Goal: Task Accomplishment & Management: Manage account settings

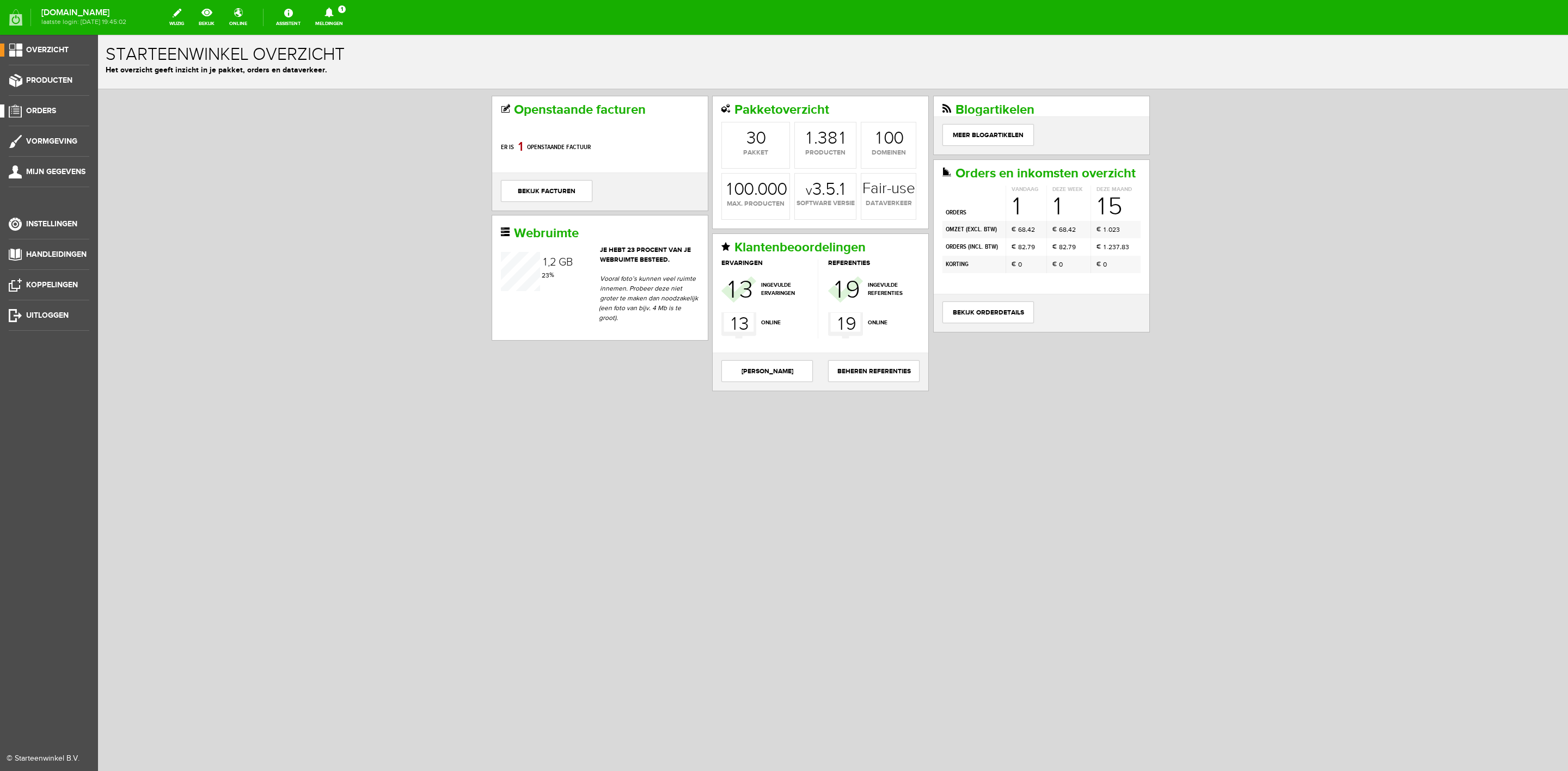
click at [38, 113] on span "Orders" at bounding box center [41, 110] width 30 height 9
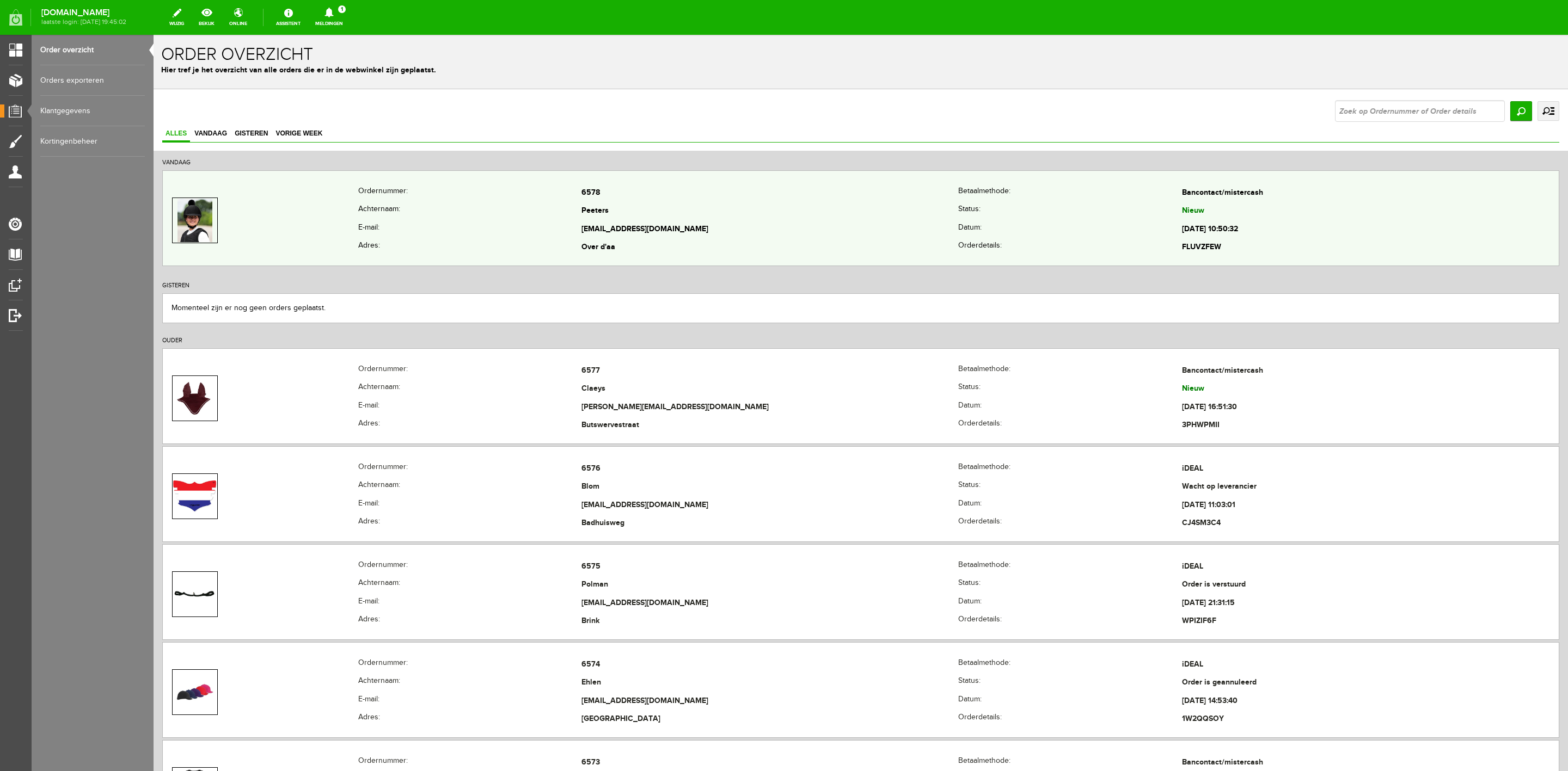
click at [439, 221] on th "E-mail:" at bounding box center [470, 229] width 223 height 18
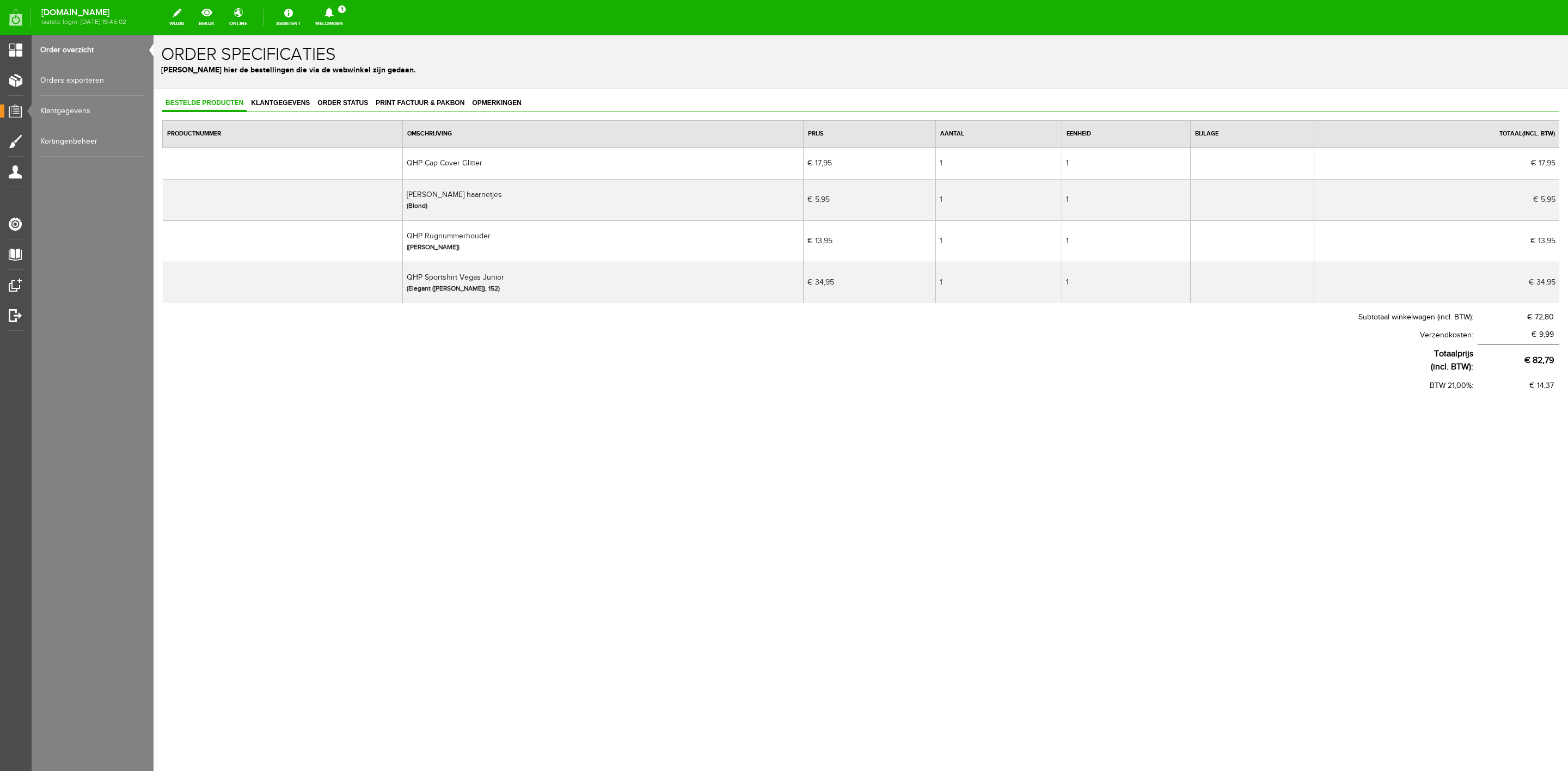
click at [450, 239] on td "QHP Rugnummerhouder ([PERSON_NAME])" at bounding box center [603, 241] width 401 height 41
click at [88, 48] on link "Order overzicht" at bounding box center [93, 50] width 105 height 30
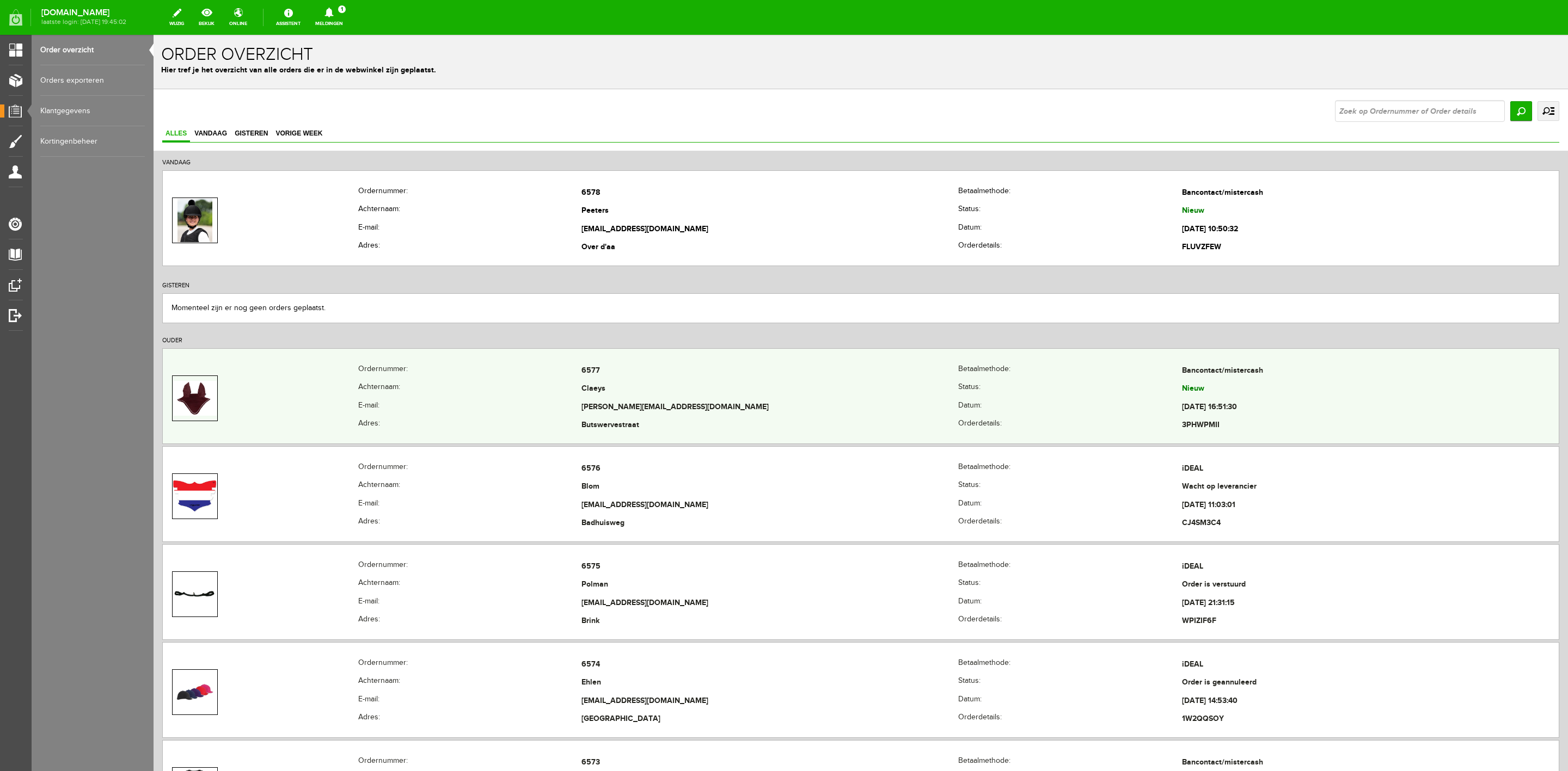
click at [467, 403] on th "E-mail:" at bounding box center [470, 408] width 223 height 18
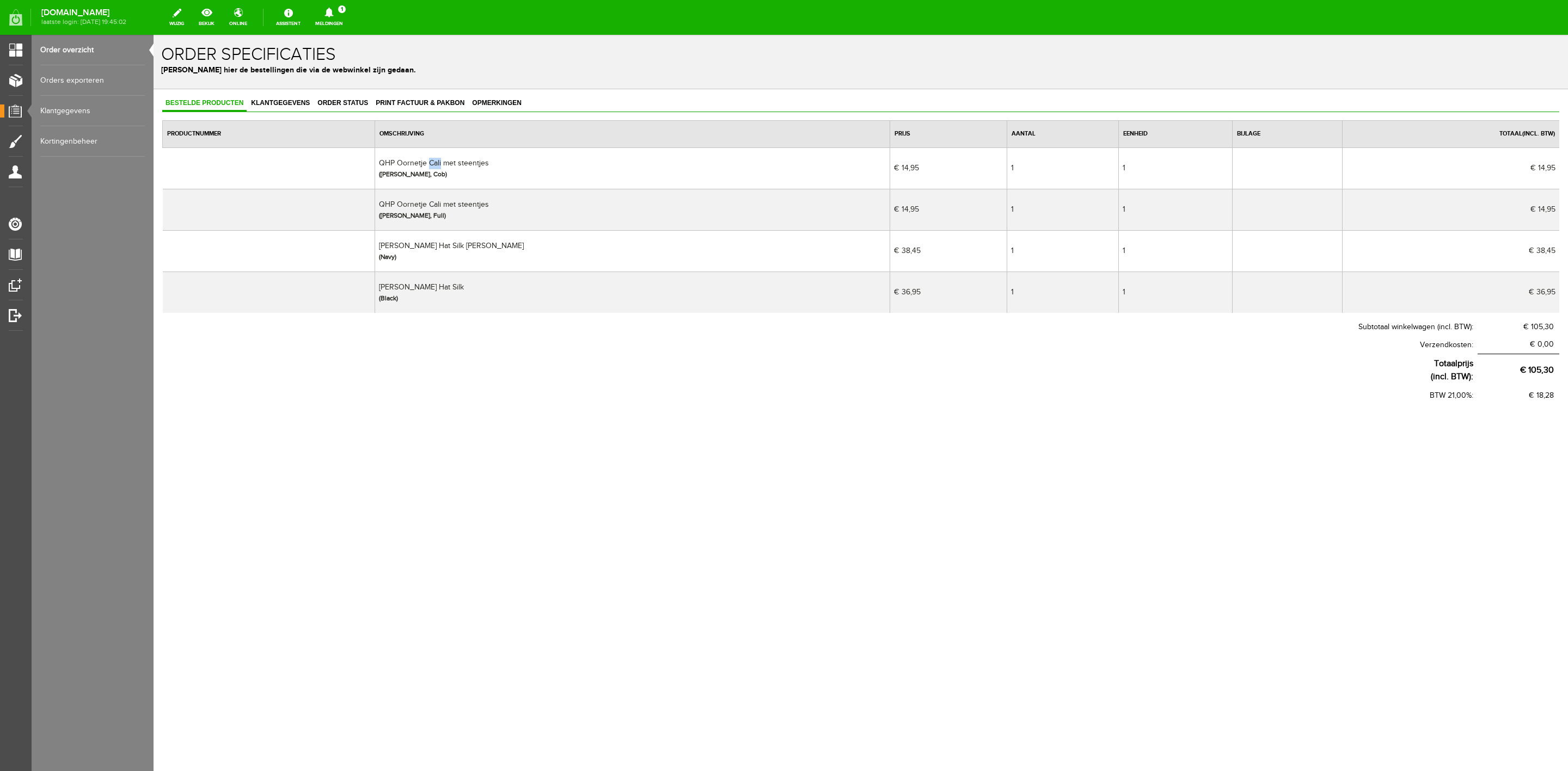
drag, startPoint x: 451, startPoint y: 164, endPoint x: 464, endPoint y: 167, distance: 13.3
click at [464, 167] on td "QHP Oornetje Cali met steentjes ([PERSON_NAME], Cob)" at bounding box center [632, 168] width 514 height 41
copy td "Cali"
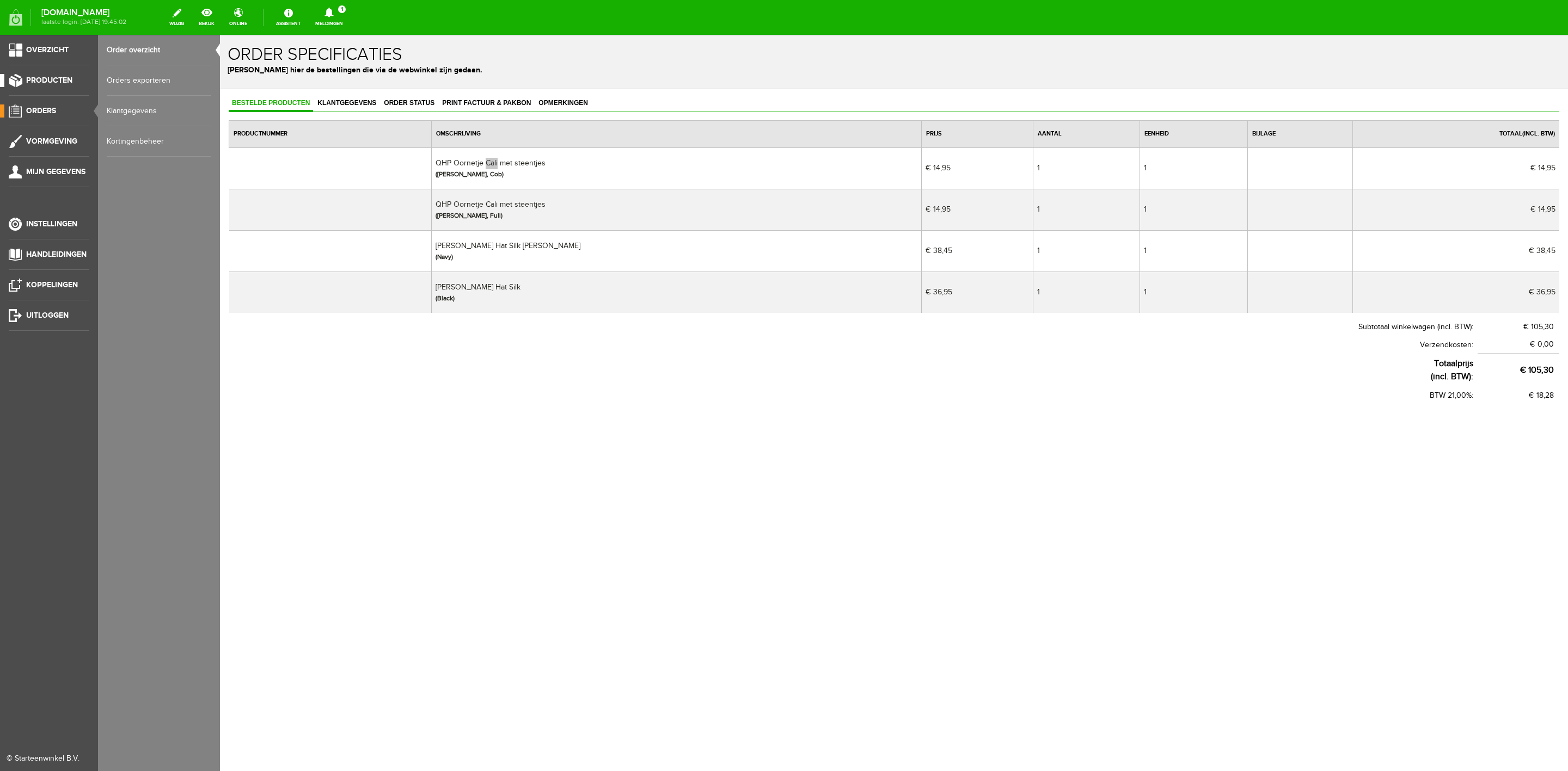
click at [38, 83] on span "Producten" at bounding box center [49, 80] width 46 height 9
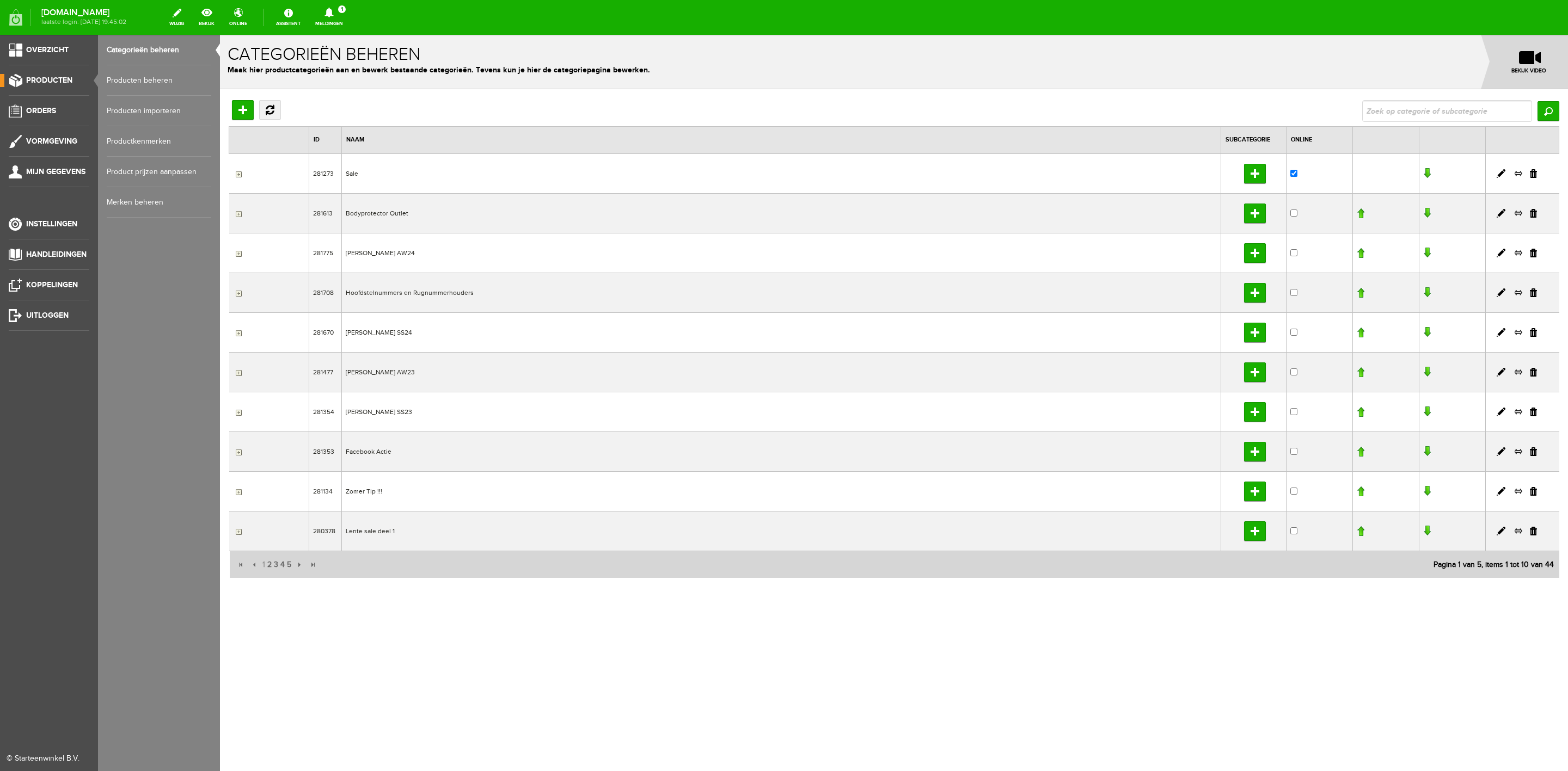
click at [127, 82] on link "Producten beheren" at bounding box center [159, 80] width 105 height 30
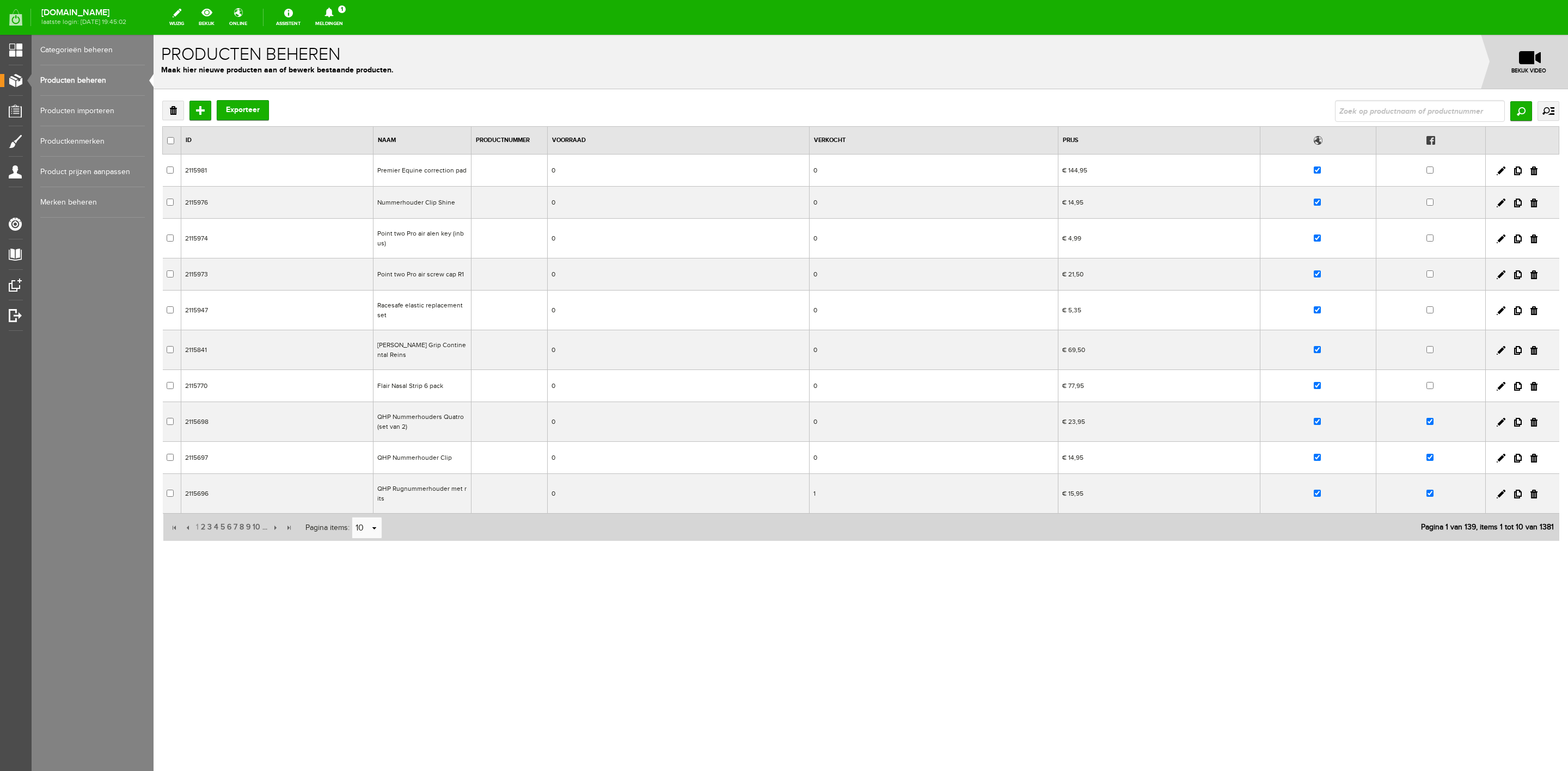
click at [1045, 115] on input "text" at bounding box center [1419, 111] width 170 height 22
type input "Cali"
click at [1045, 115] on input "Zoeken" at bounding box center [1521, 111] width 22 height 19
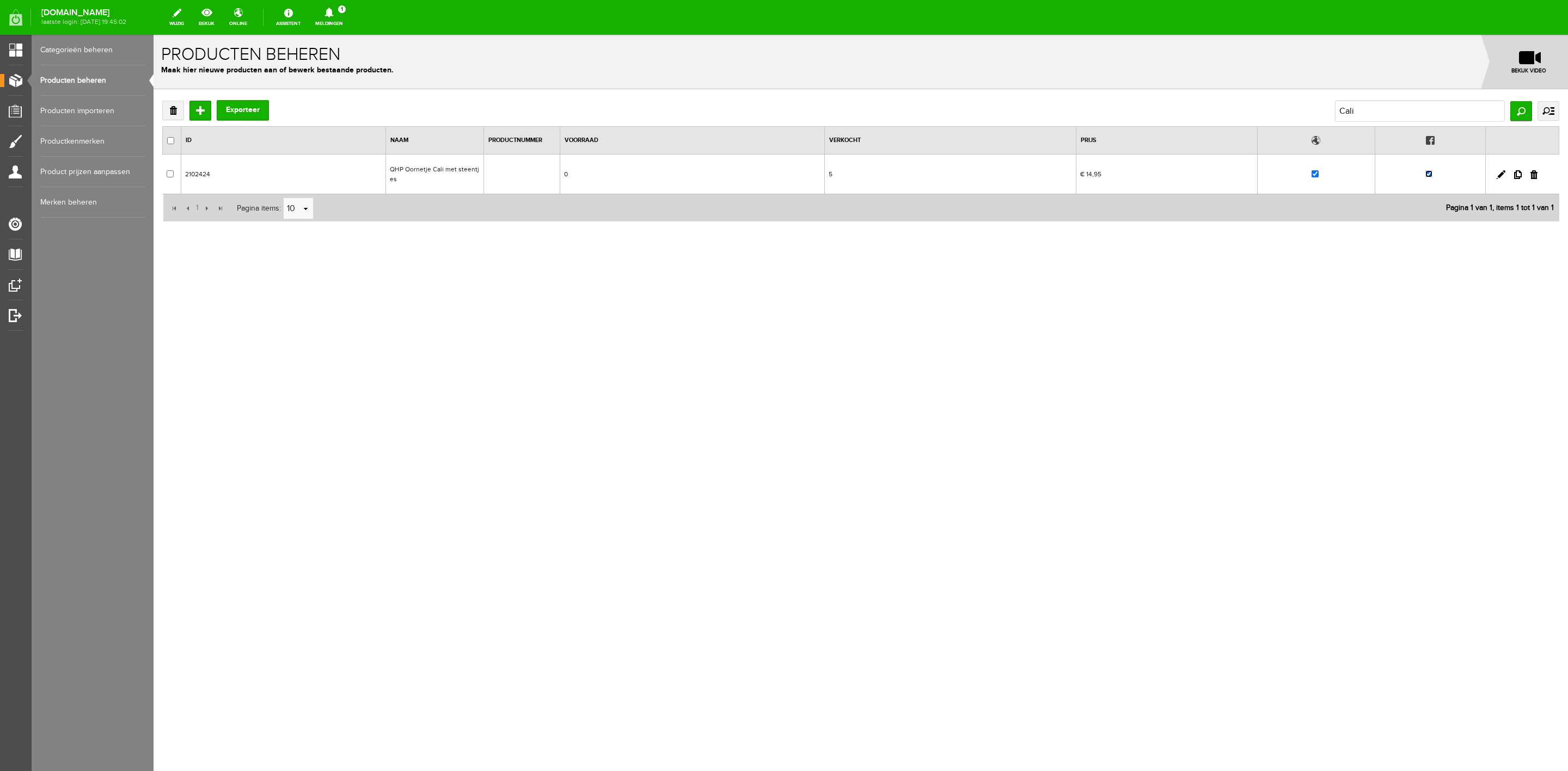
click at [1045, 176] on input "checkbox" at bounding box center [1429, 174] width 7 height 7
checkbox input "false"
click at [1045, 177] on input "checkbox" at bounding box center [1315, 174] width 7 height 7
checkbox input "false"
click at [329, 13] on icon at bounding box center [329, 13] width 28 height 10
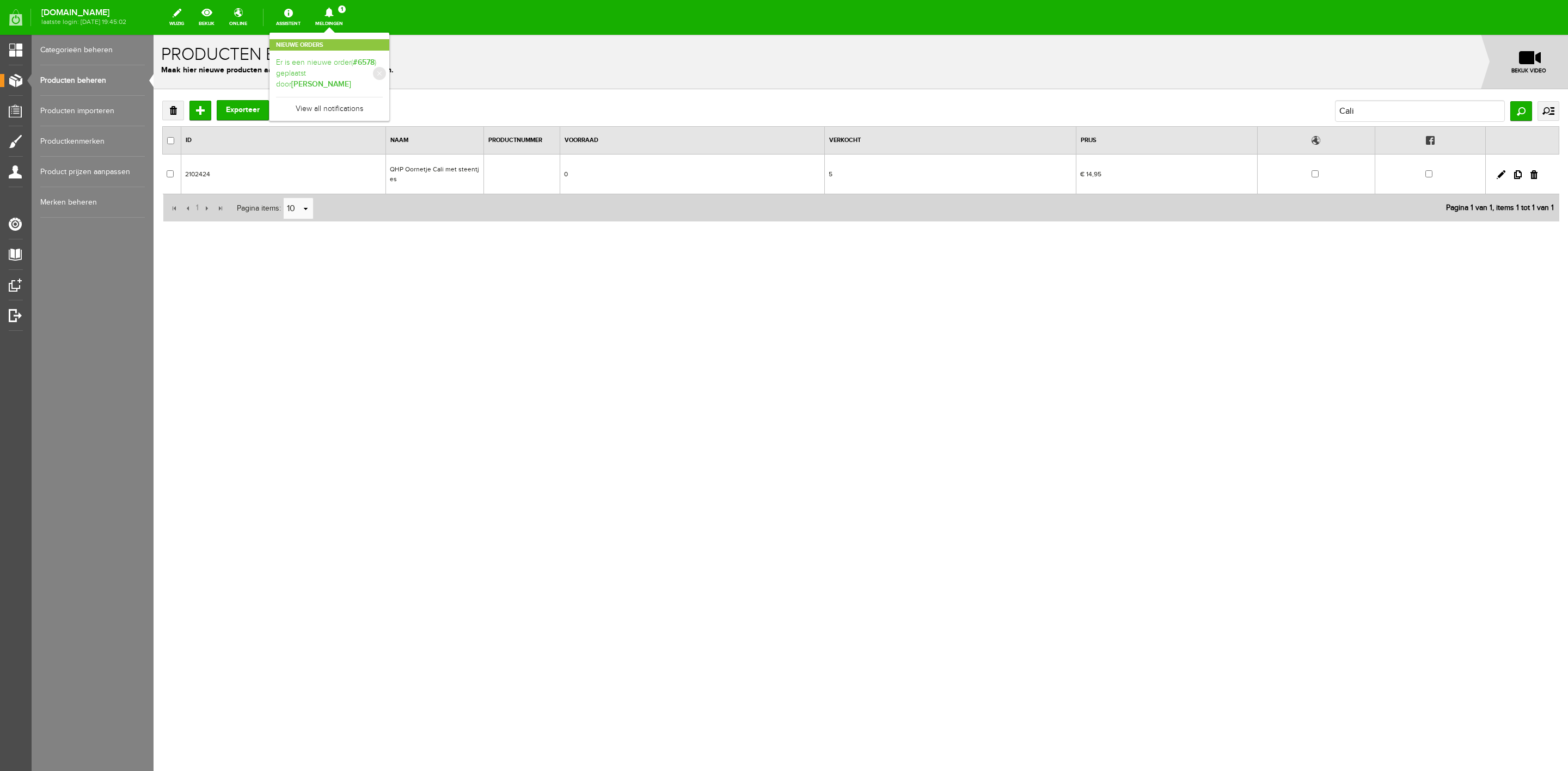
click at [353, 61] on link "Er is een nieuwe order( #6578 ) geplaatst door [PERSON_NAME]" at bounding box center [329, 74] width 107 height 33
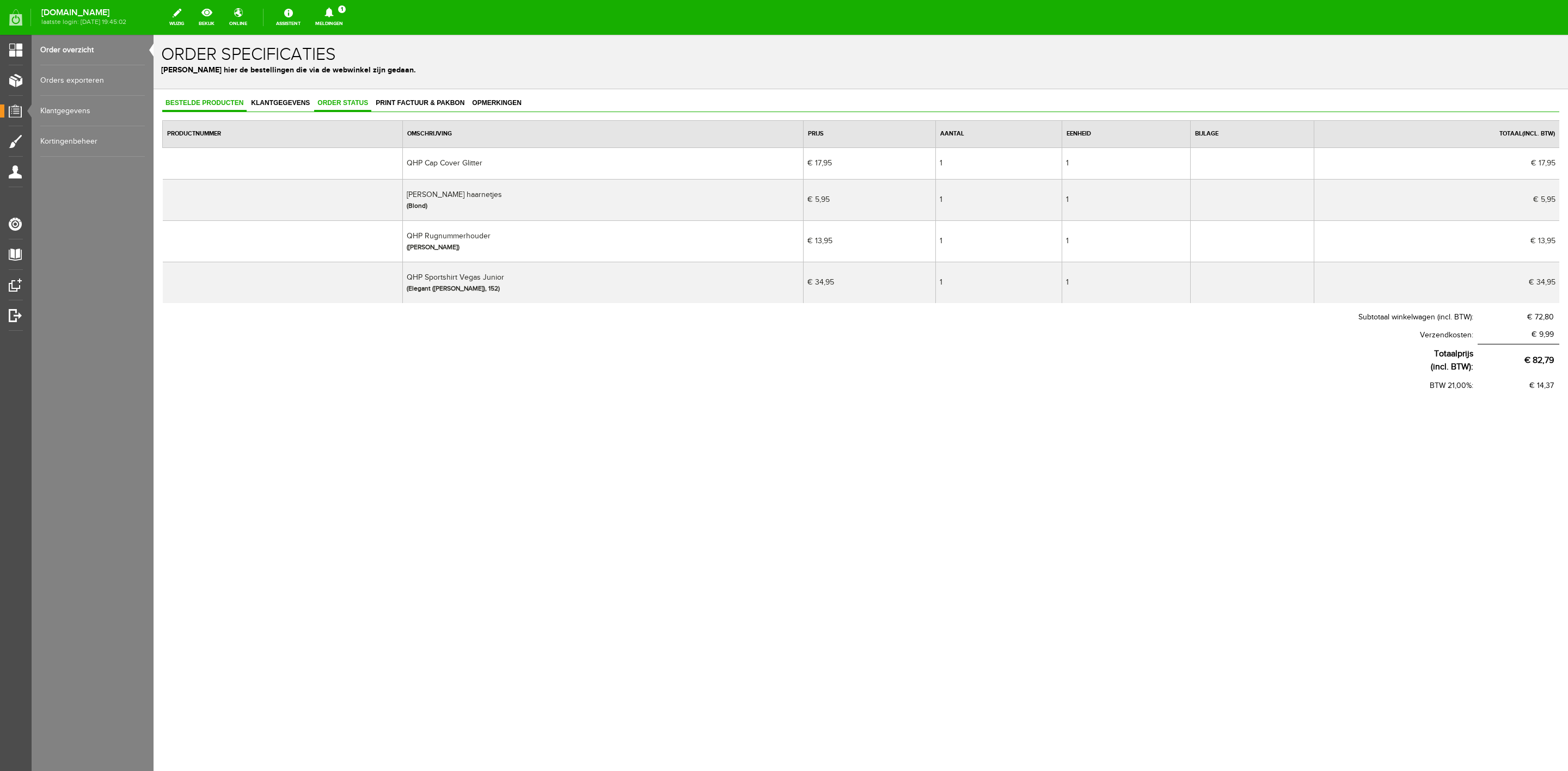
click at [364, 108] on link "Order status" at bounding box center [343, 103] width 57 height 16
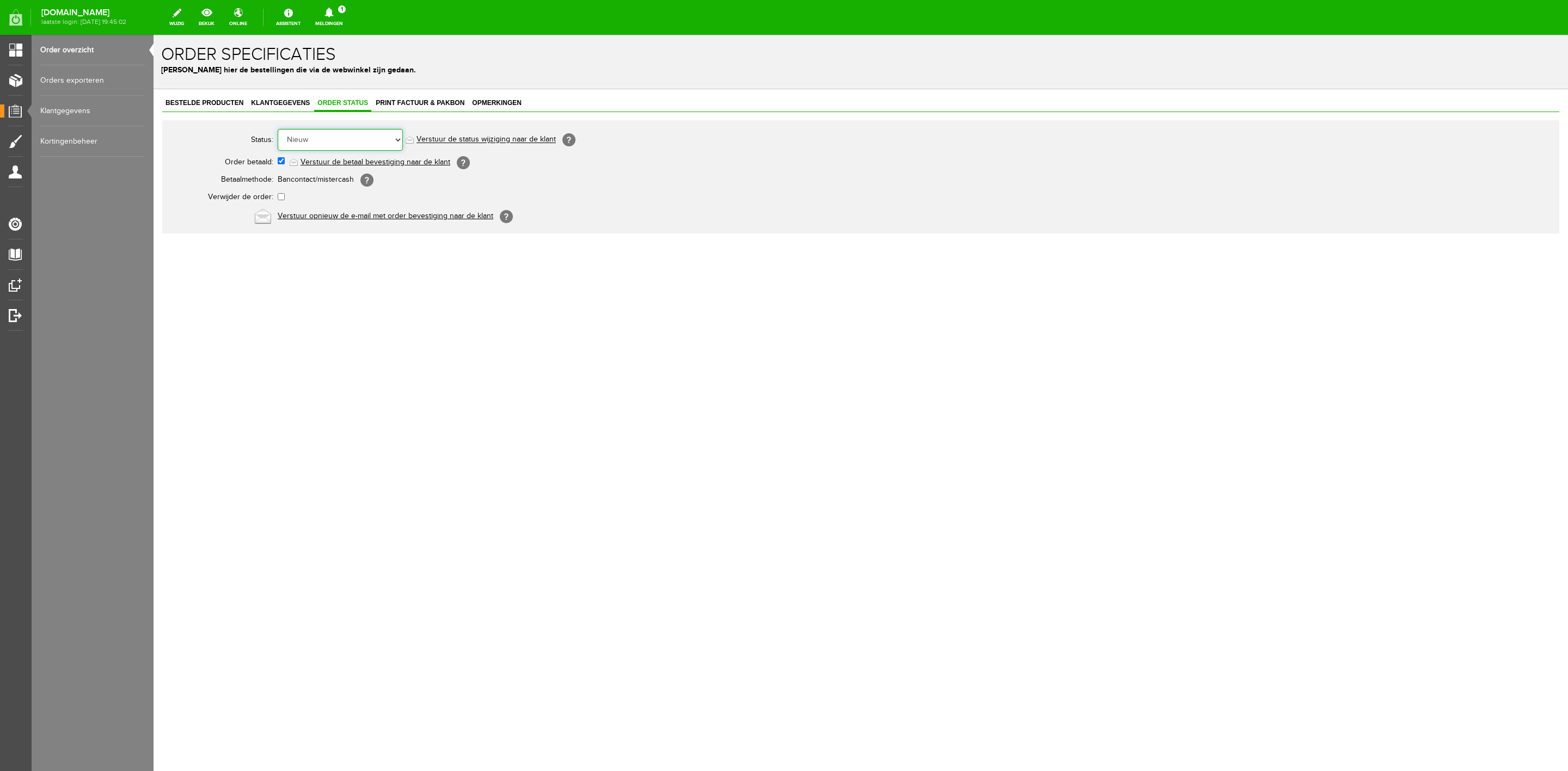
click at [368, 142] on select "Order niet afgerond Nieuw Order in behandeling Wacht op leverancier Wacht op be…" at bounding box center [340, 140] width 125 height 22
select select "3"
click at [278, 129] on select "Order niet afgerond Nieuw Order in behandeling Wacht op leverancier Wacht op be…" at bounding box center [340, 140] width 125 height 22
click at [446, 139] on link "Verstuur de status wijziging naar de klant" at bounding box center [486, 140] width 139 height 9
click at [88, 44] on link "Order overzicht" at bounding box center [93, 50] width 105 height 30
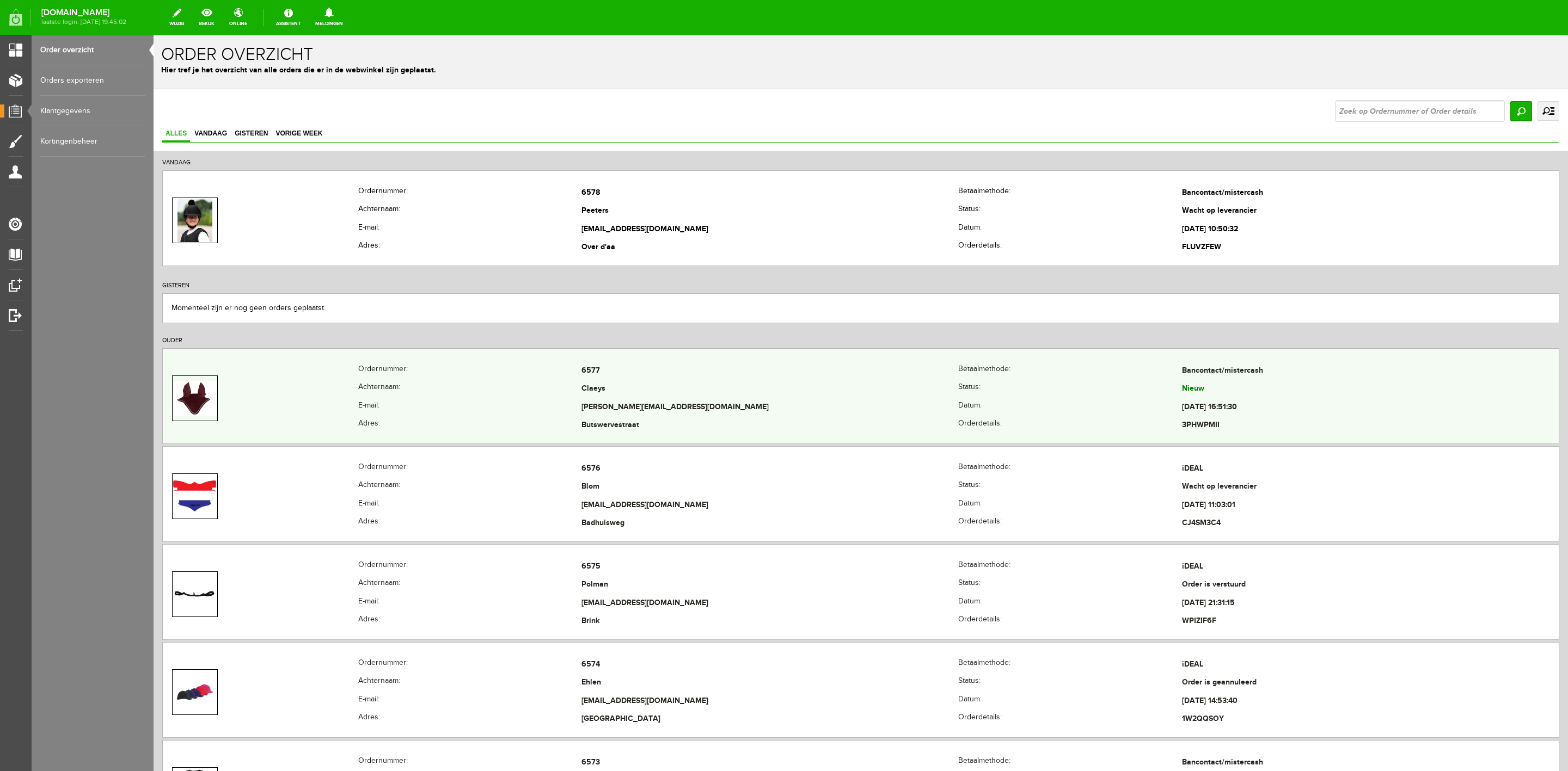
click at [547, 392] on th "Achternaam:" at bounding box center [470, 389] width 223 height 18
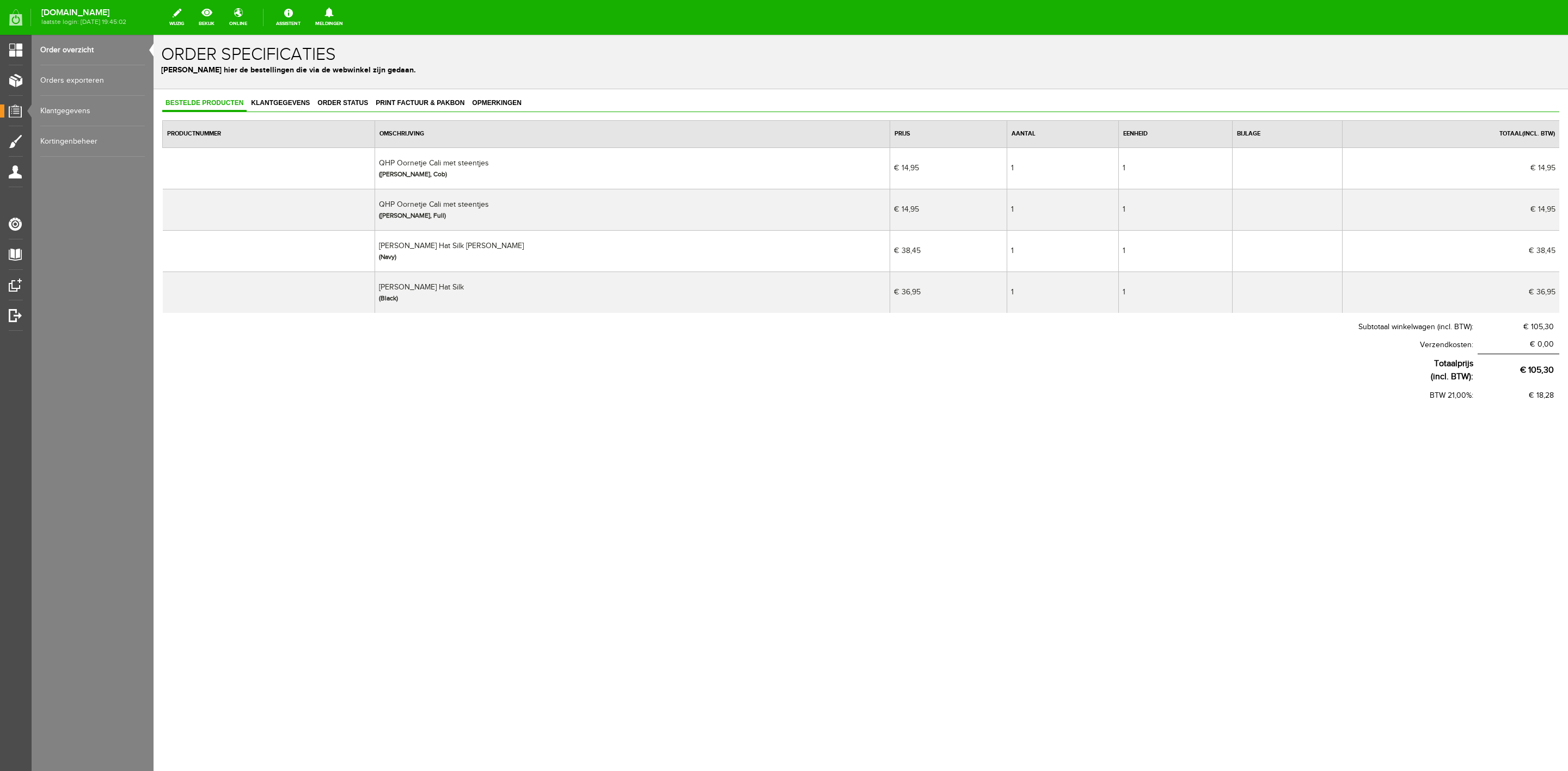
click at [82, 59] on link "Order overzicht" at bounding box center [93, 50] width 105 height 30
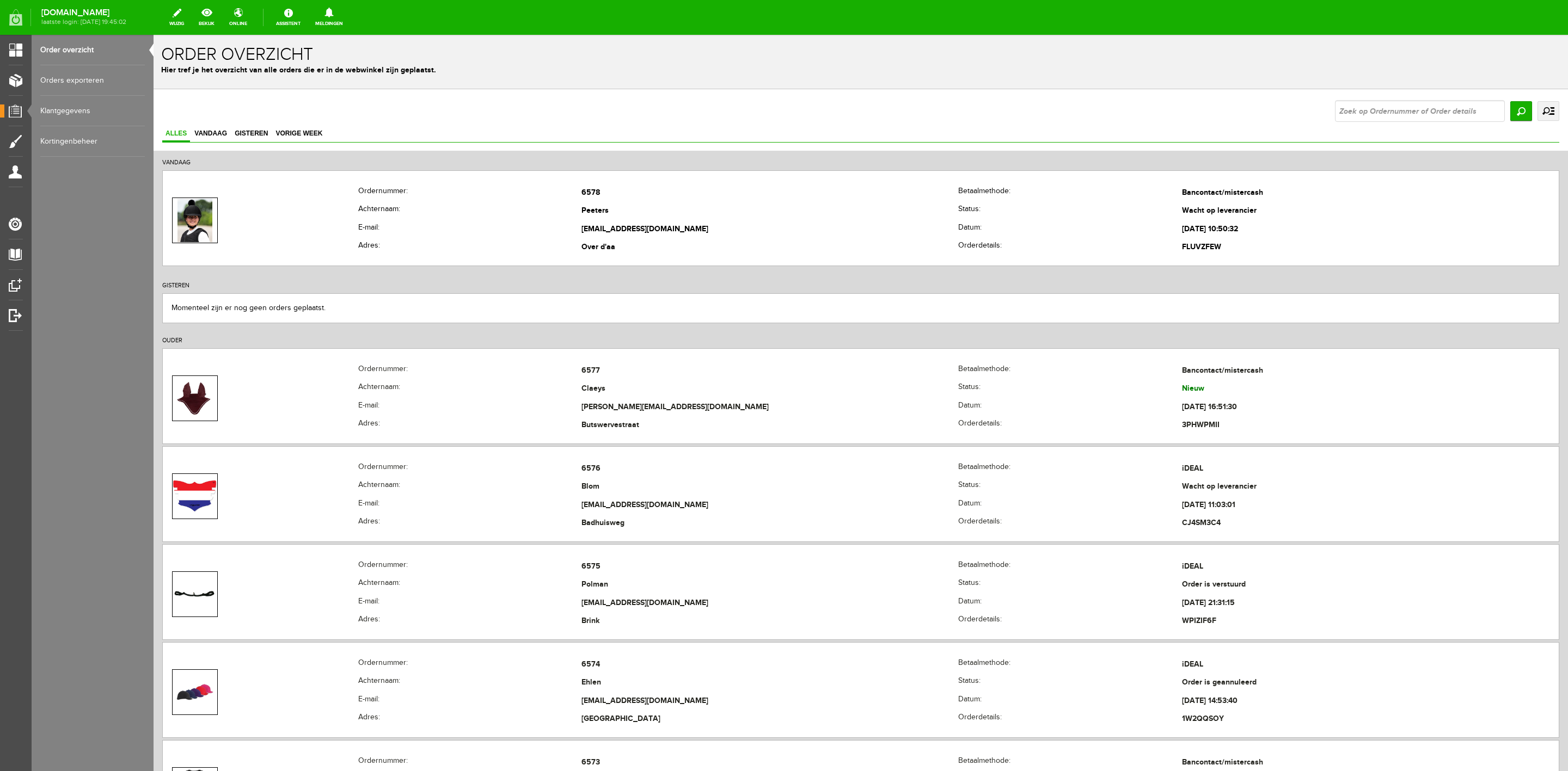
click at [86, 75] on link "Orders exporteren" at bounding box center [93, 80] width 105 height 30
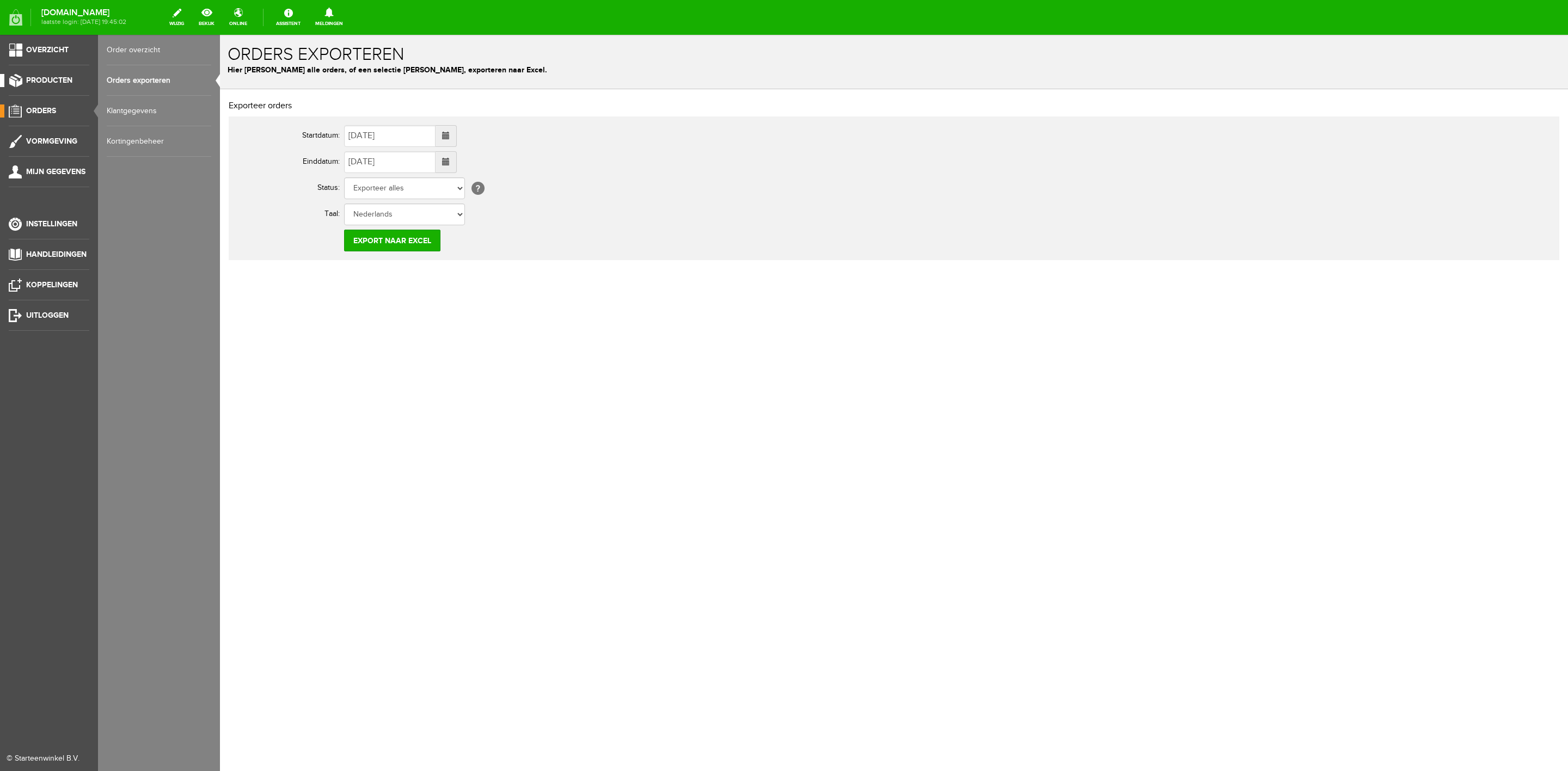
click at [41, 83] on span "Producten" at bounding box center [49, 80] width 46 height 9
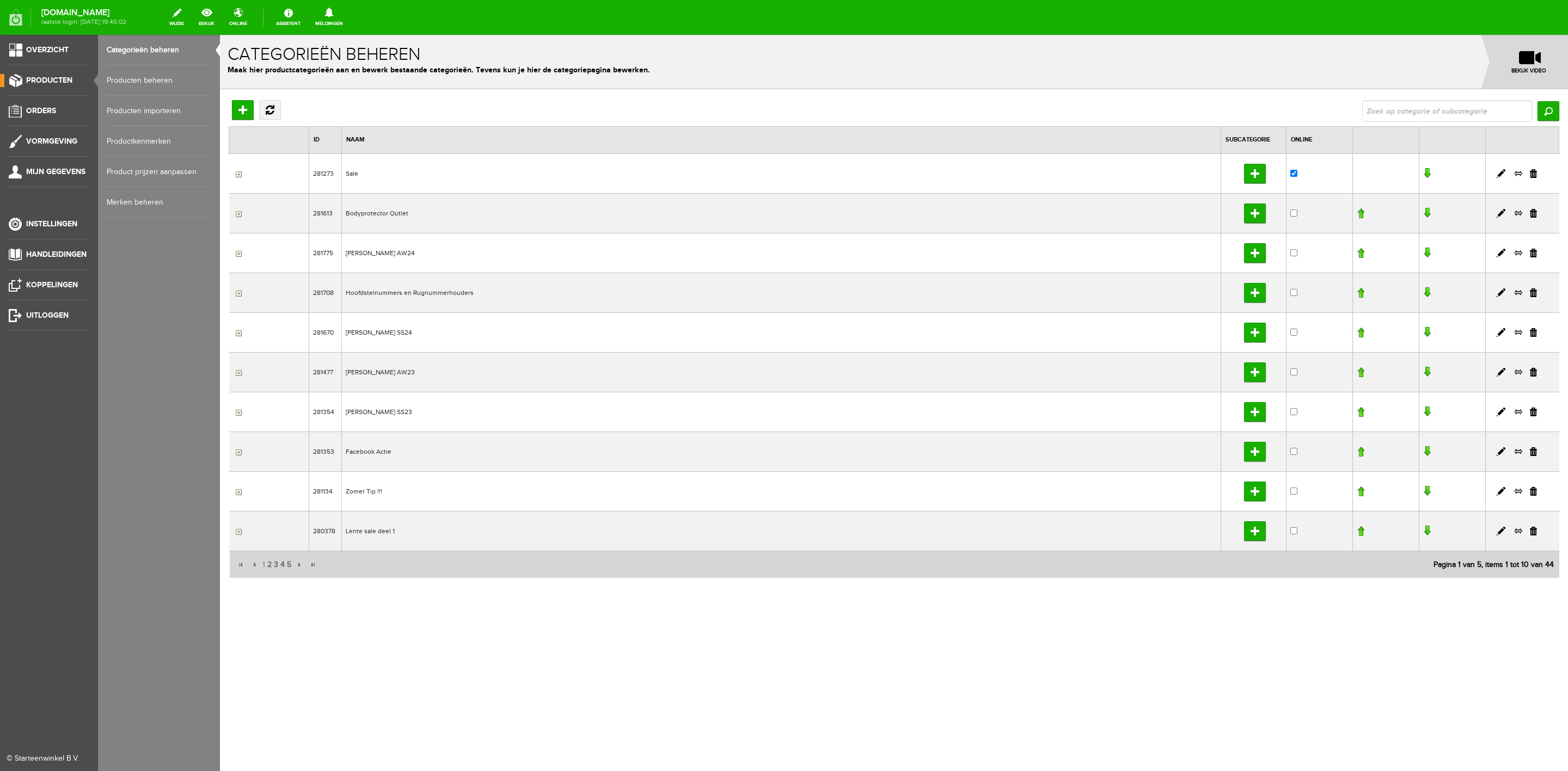
drag, startPoint x: 119, startPoint y: 80, endPoint x: 127, endPoint y: 80, distance: 8.0
click at [120, 80] on link "Producten beheren" at bounding box center [159, 80] width 105 height 30
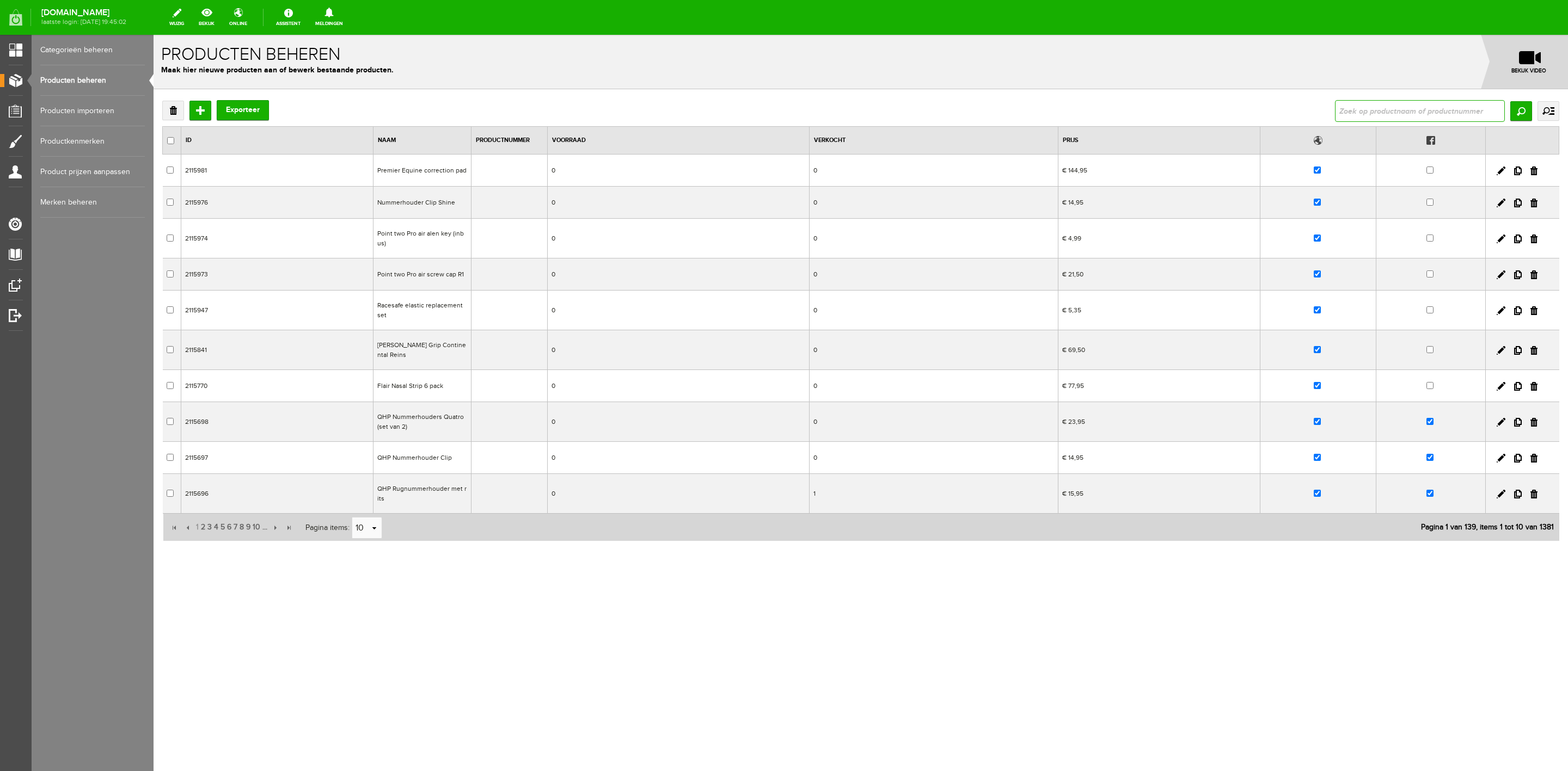
click at [1045, 103] on input "text" at bounding box center [1419, 111] width 170 height 22
type input "cali"
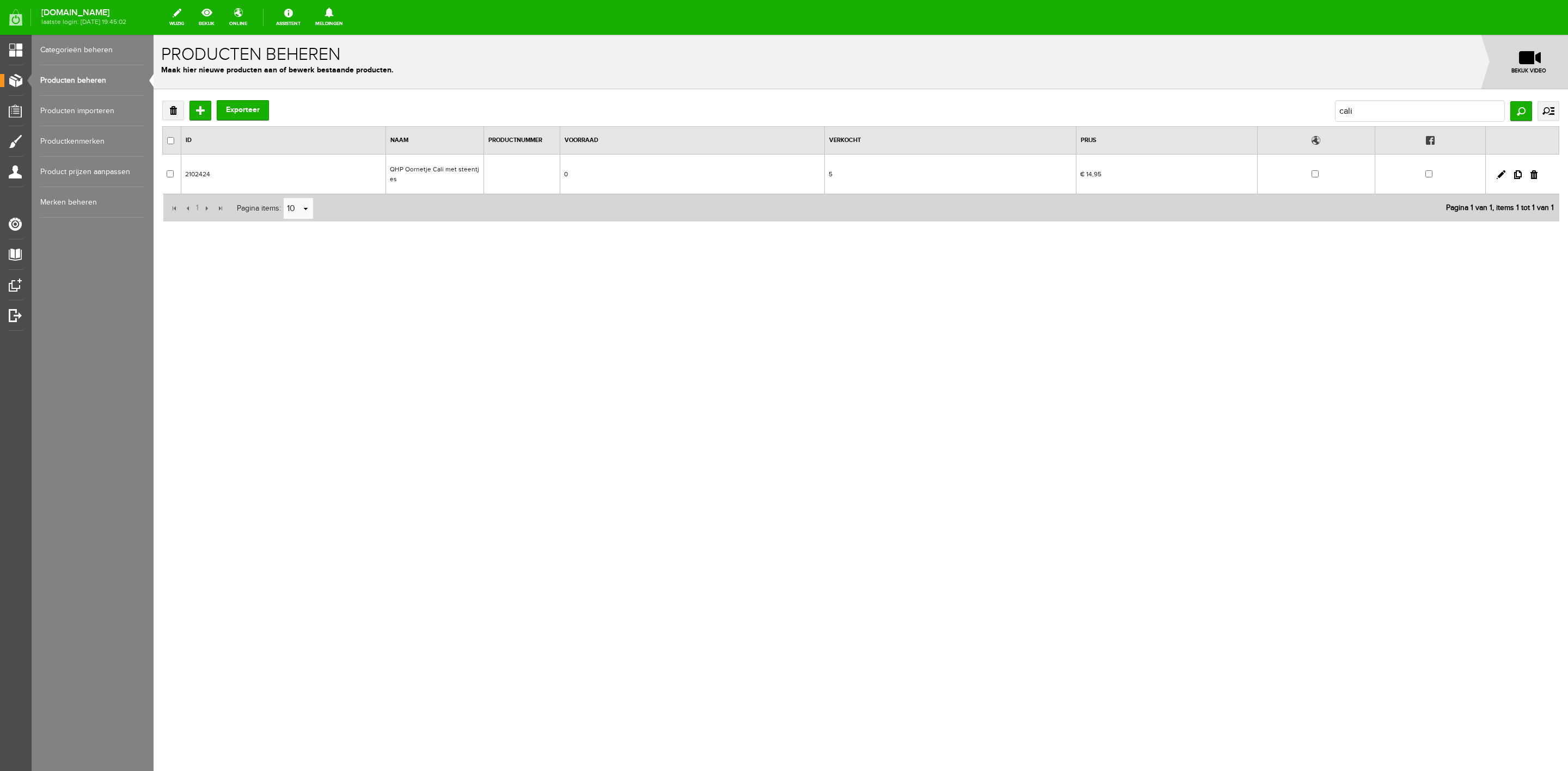
click at [103, 84] on link "Producten beheren" at bounding box center [93, 80] width 105 height 30
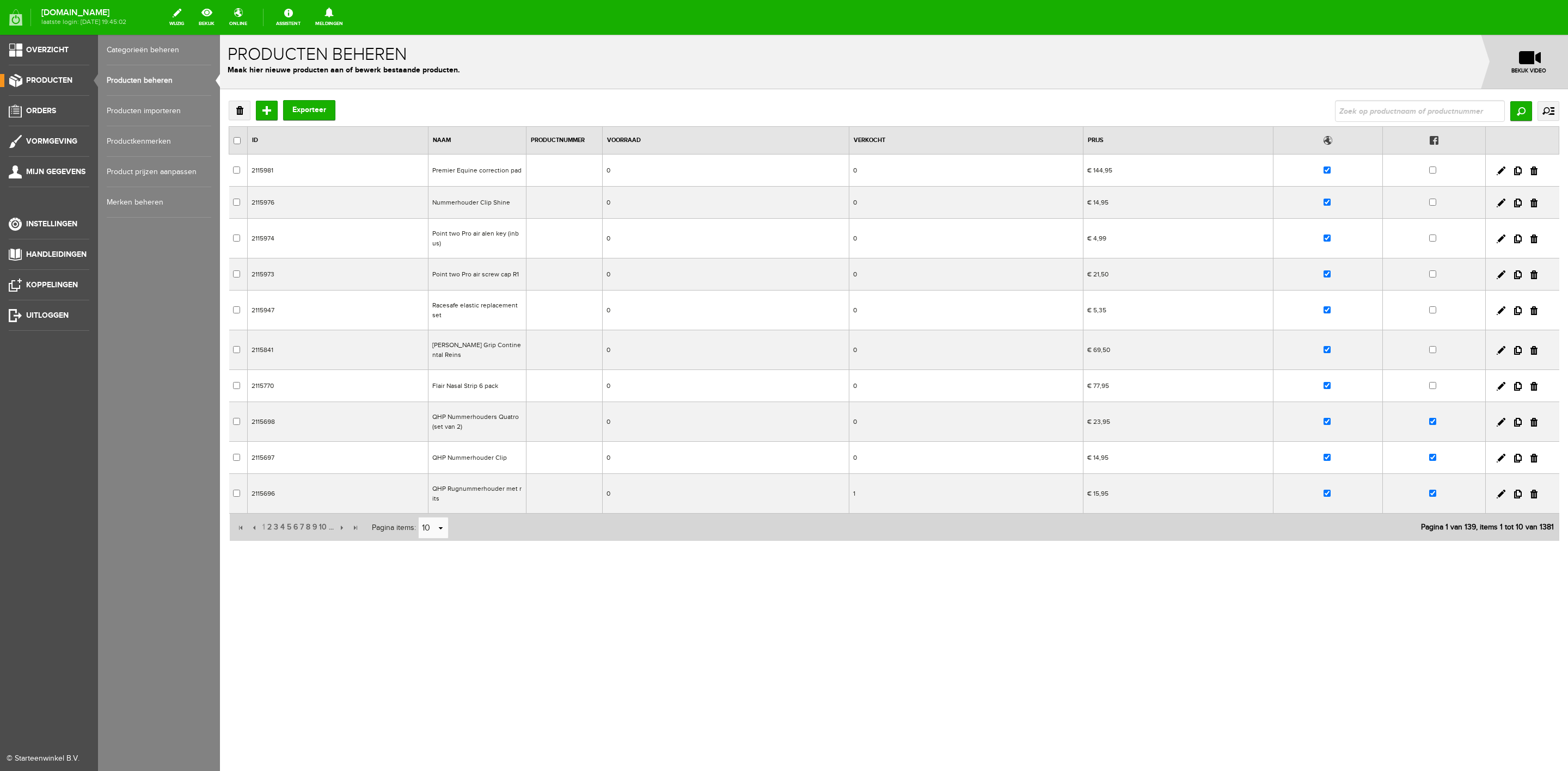
click at [38, 83] on span "Producten" at bounding box center [49, 80] width 46 height 9
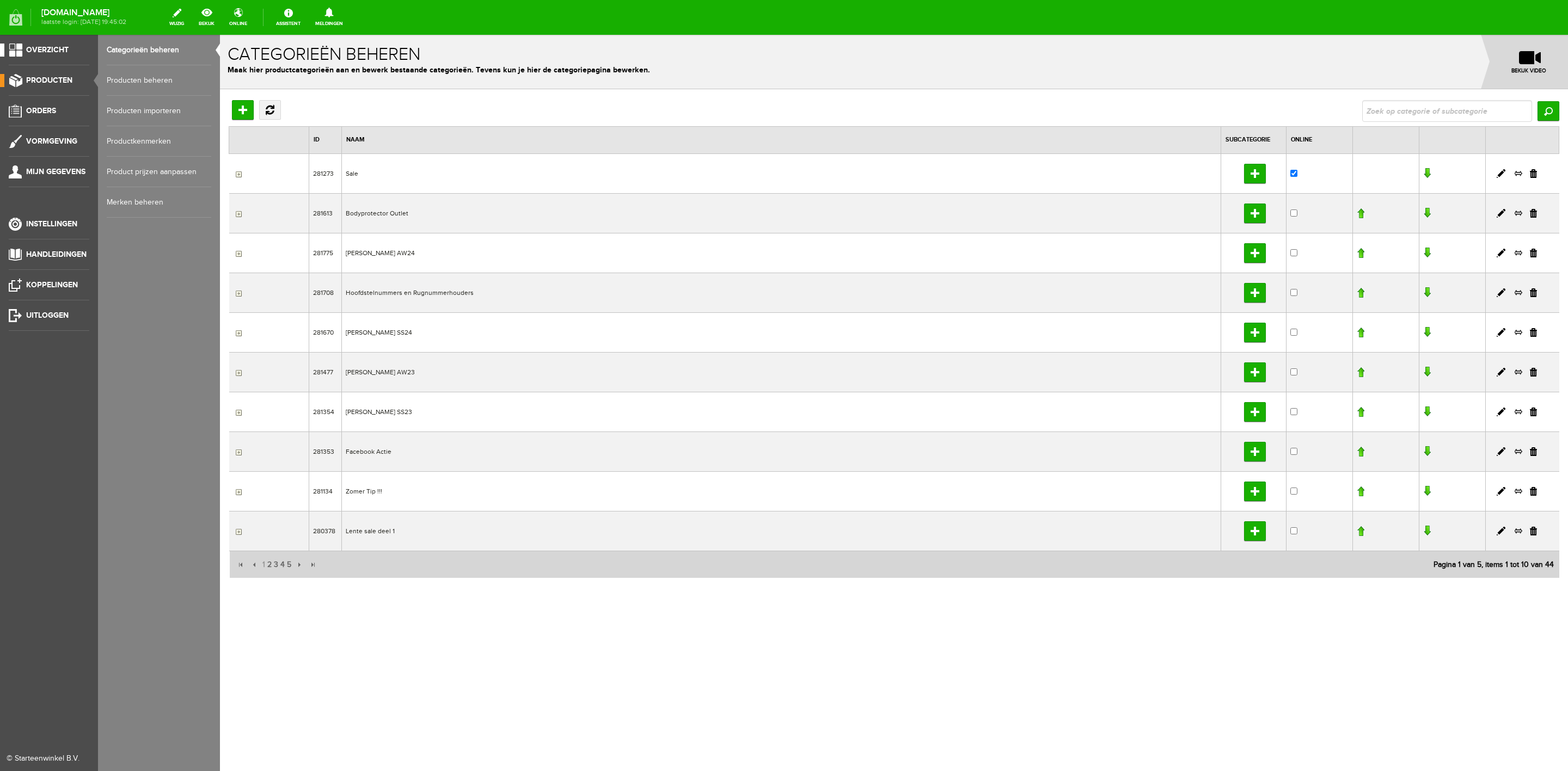
click at [44, 51] on span "Overzicht" at bounding box center [47, 49] width 43 height 9
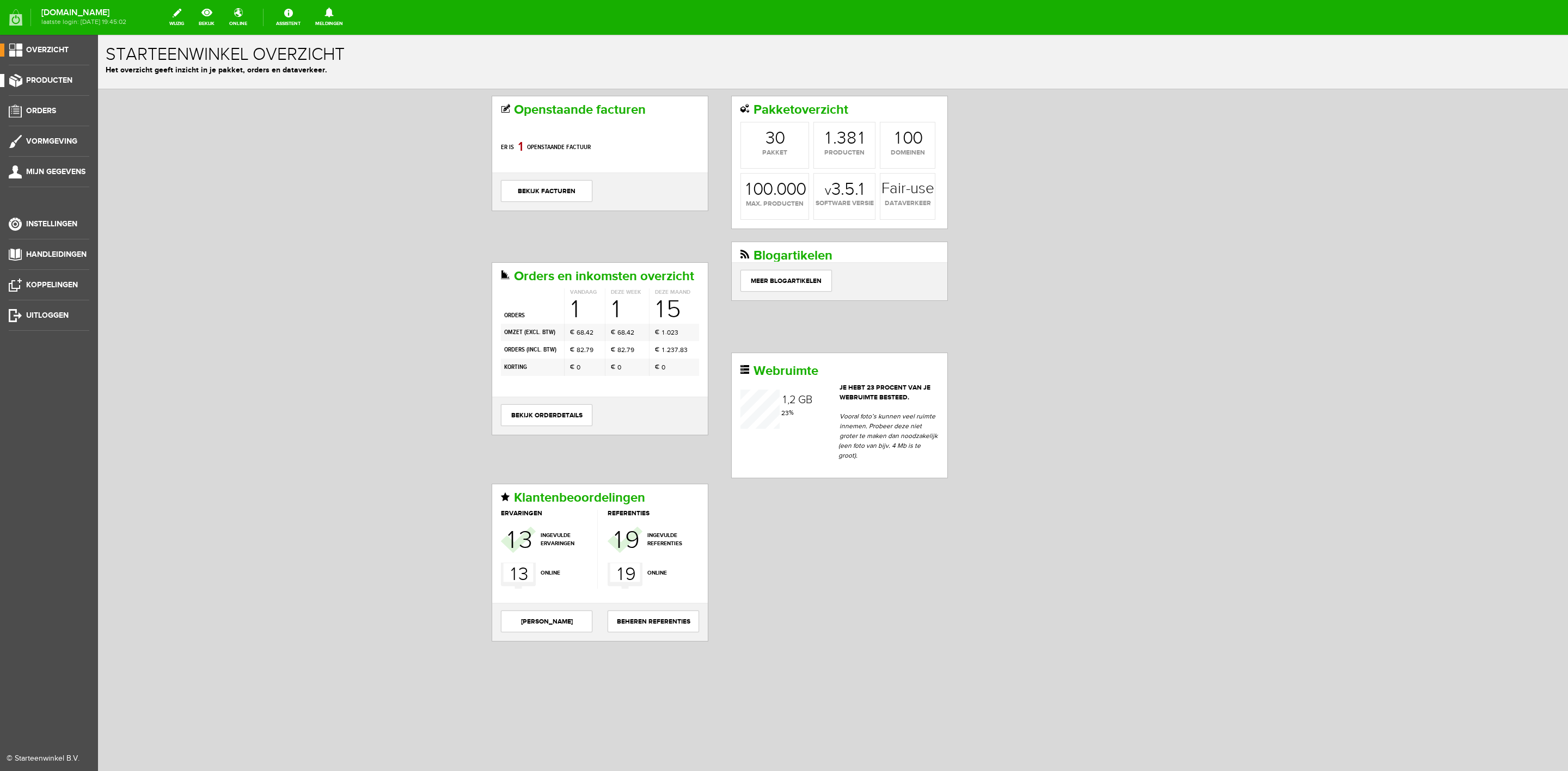
click at [38, 84] on span "Producten" at bounding box center [49, 80] width 46 height 9
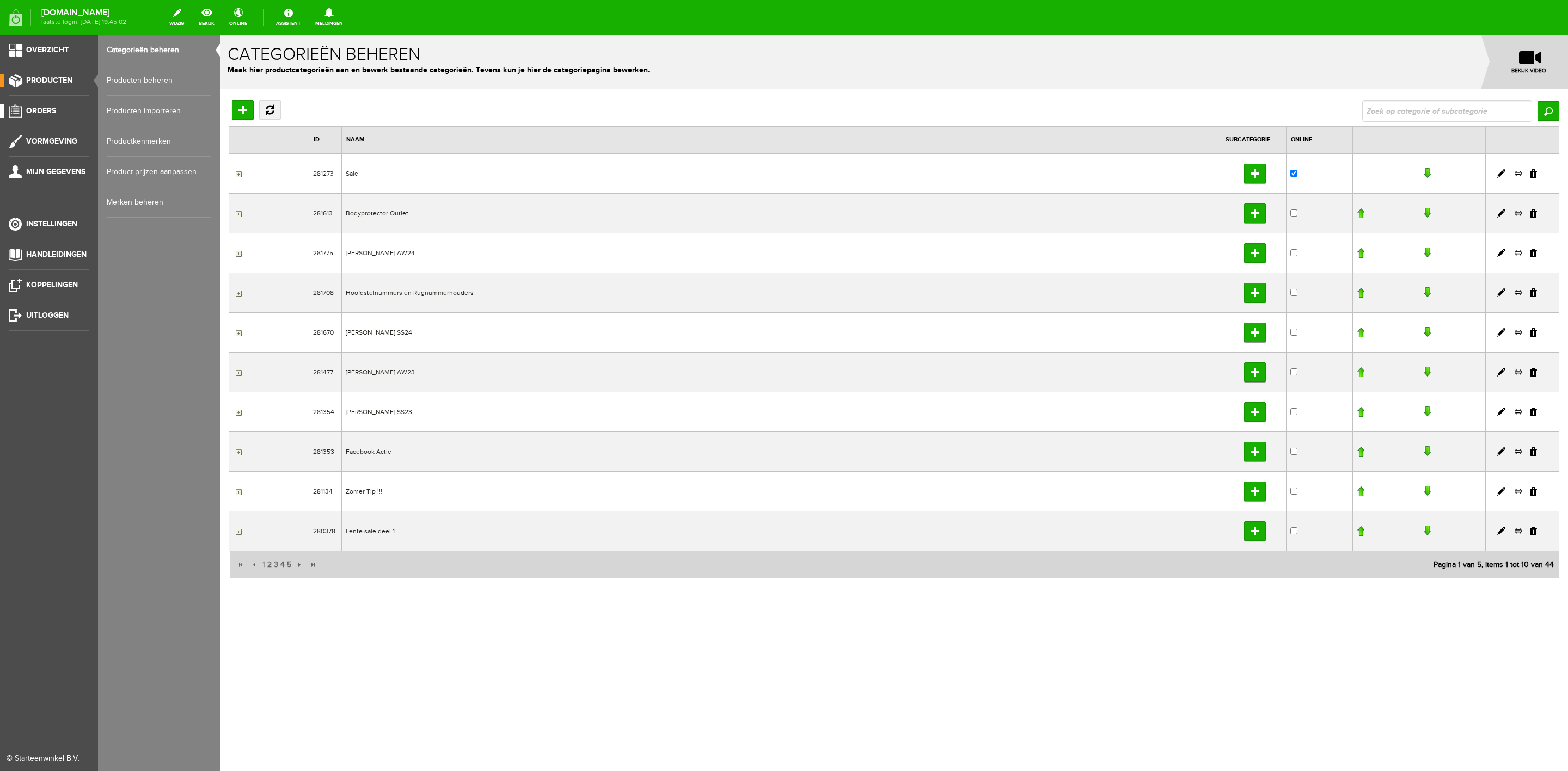
click at [37, 105] on link "Orders" at bounding box center [44, 111] width 89 height 13
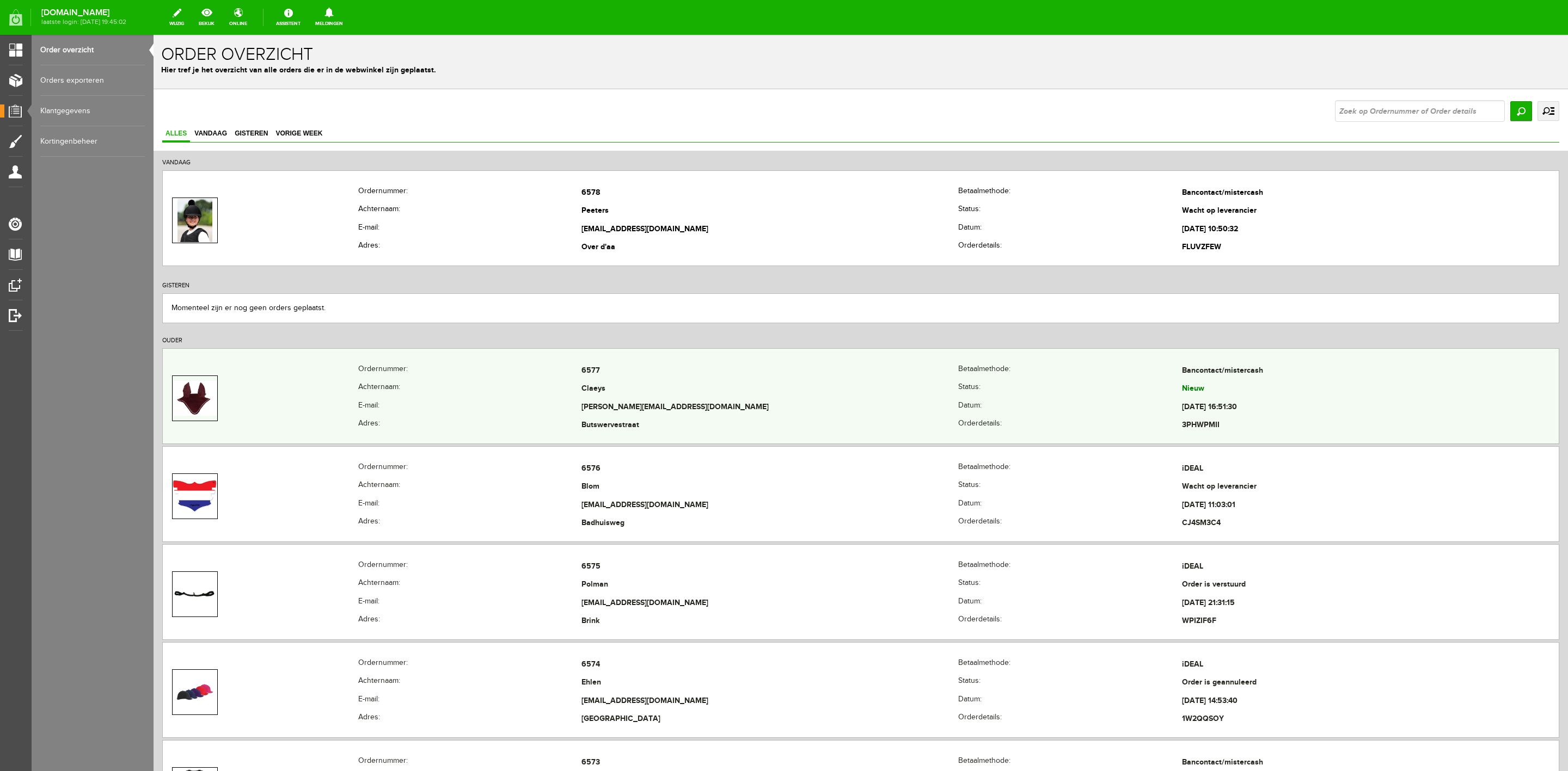
click at [340, 399] on td at bounding box center [260, 399] width 195 height 73
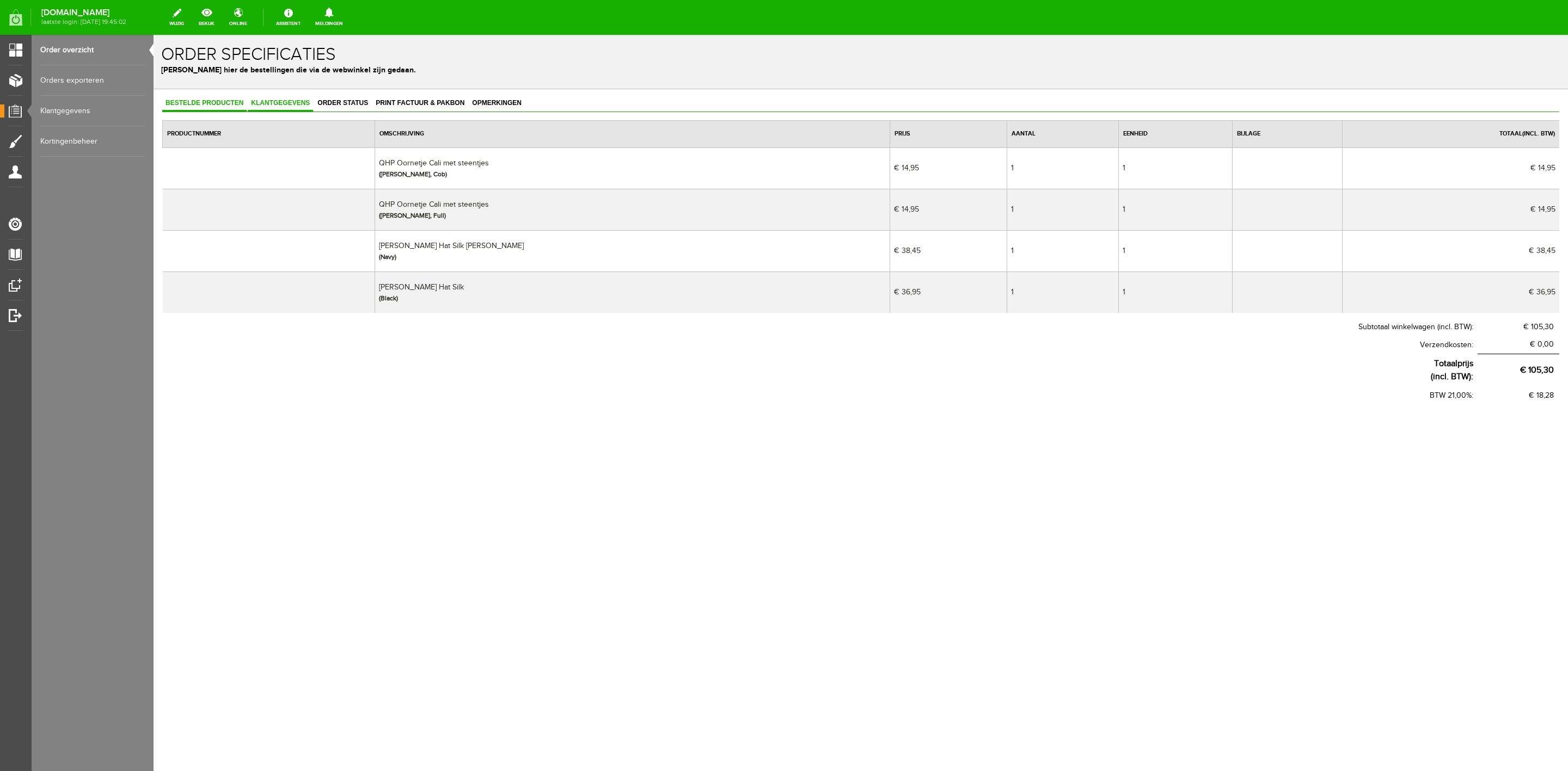
click at [276, 105] on span "Klantgegevens" at bounding box center [280, 103] width 65 height 8
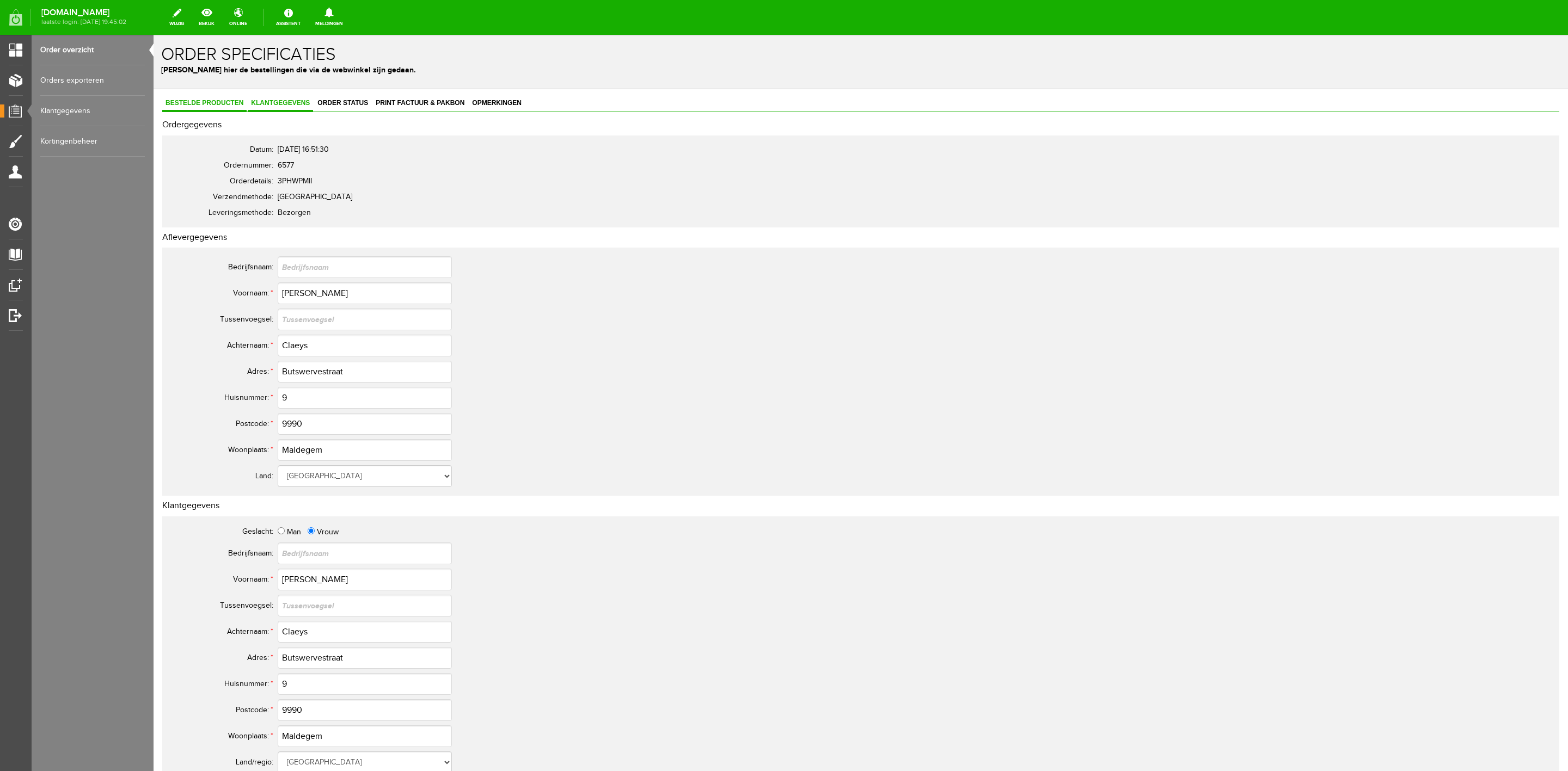
click at [214, 100] on span "Bestelde producten" at bounding box center [205, 103] width 85 height 8
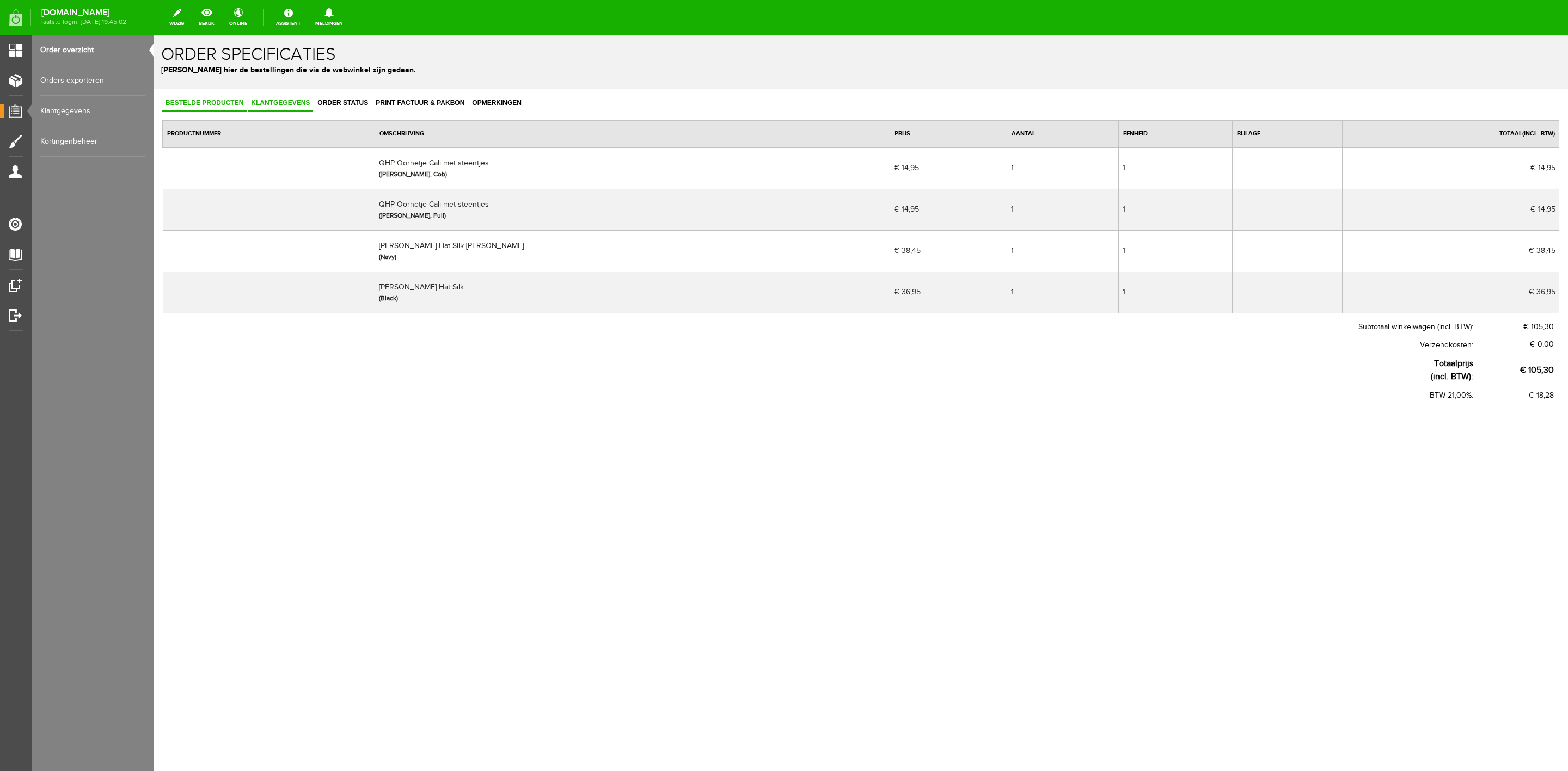
click at [288, 108] on link "Klantgegevens" at bounding box center [280, 103] width 65 height 16
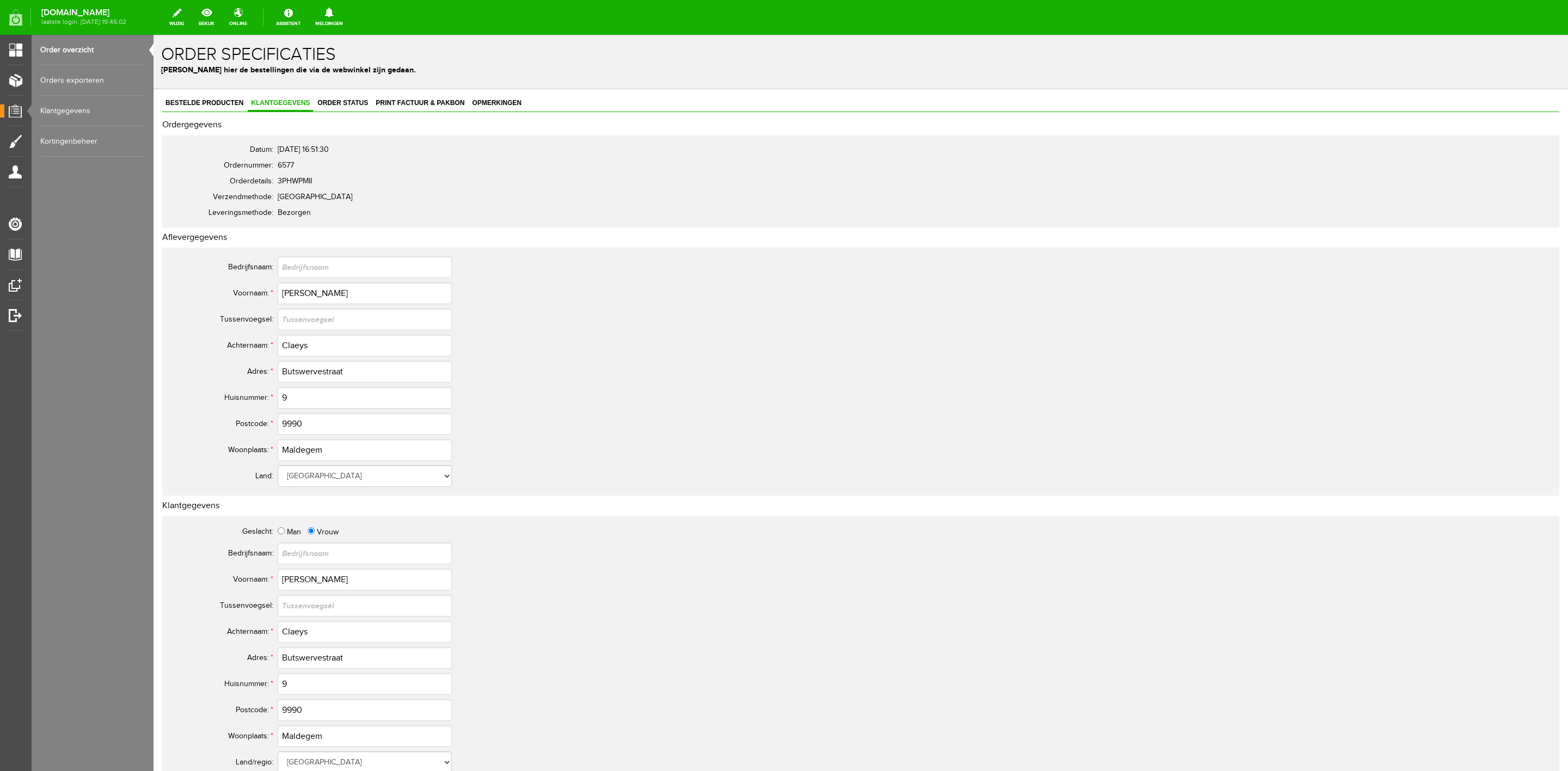
click at [220, 112] on div "Bestelde producten Klantgegevens Order status Print factuur & pakbon Opmerkingen" at bounding box center [861, 103] width 1397 height 16
click at [220, 108] on link "Bestelde producten" at bounding box center [205, 103] width 85 height 16
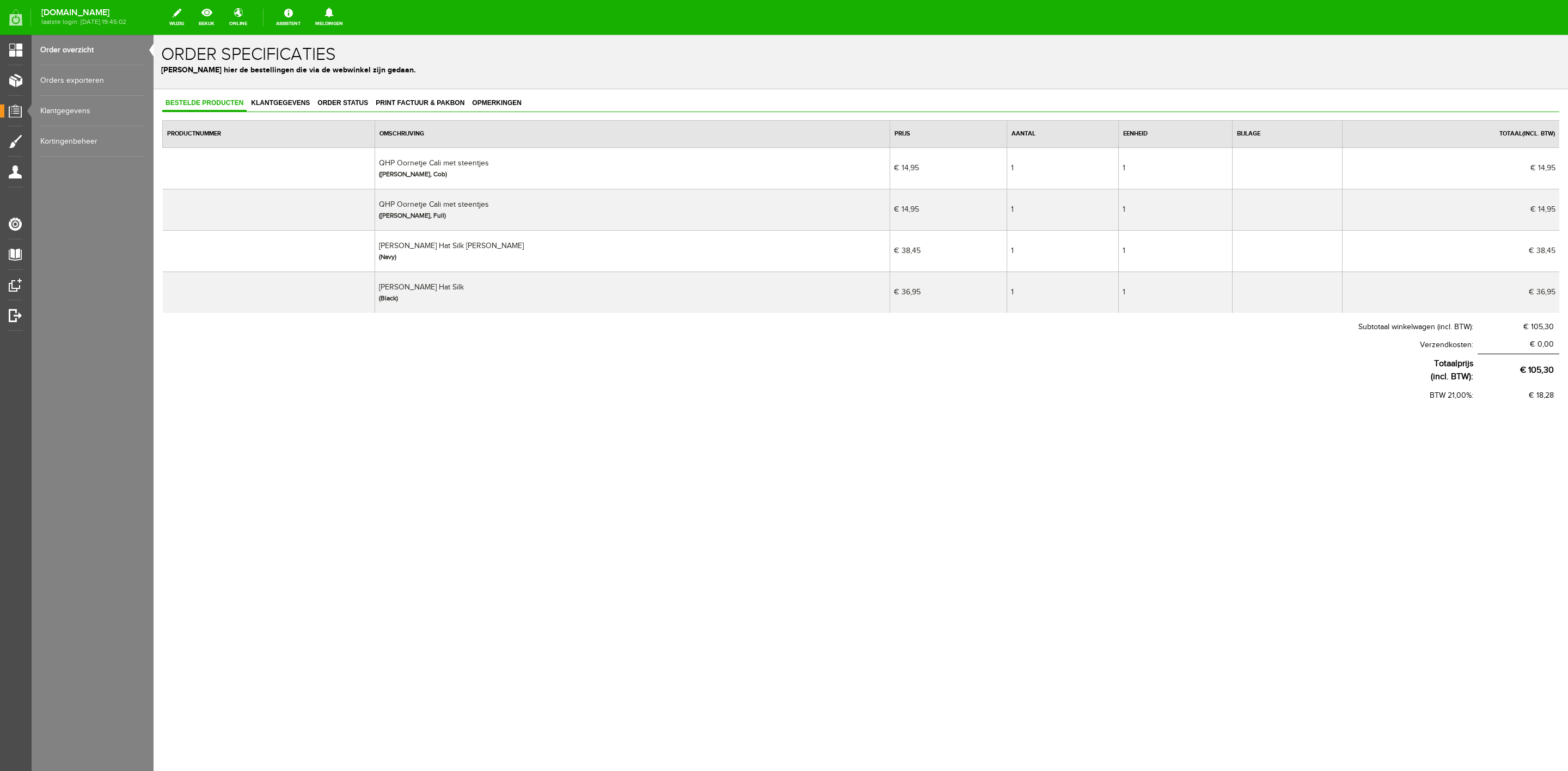
click at [113, 56] on link "Order overzicht" at bounding box center [93, 50] width 105 height 30
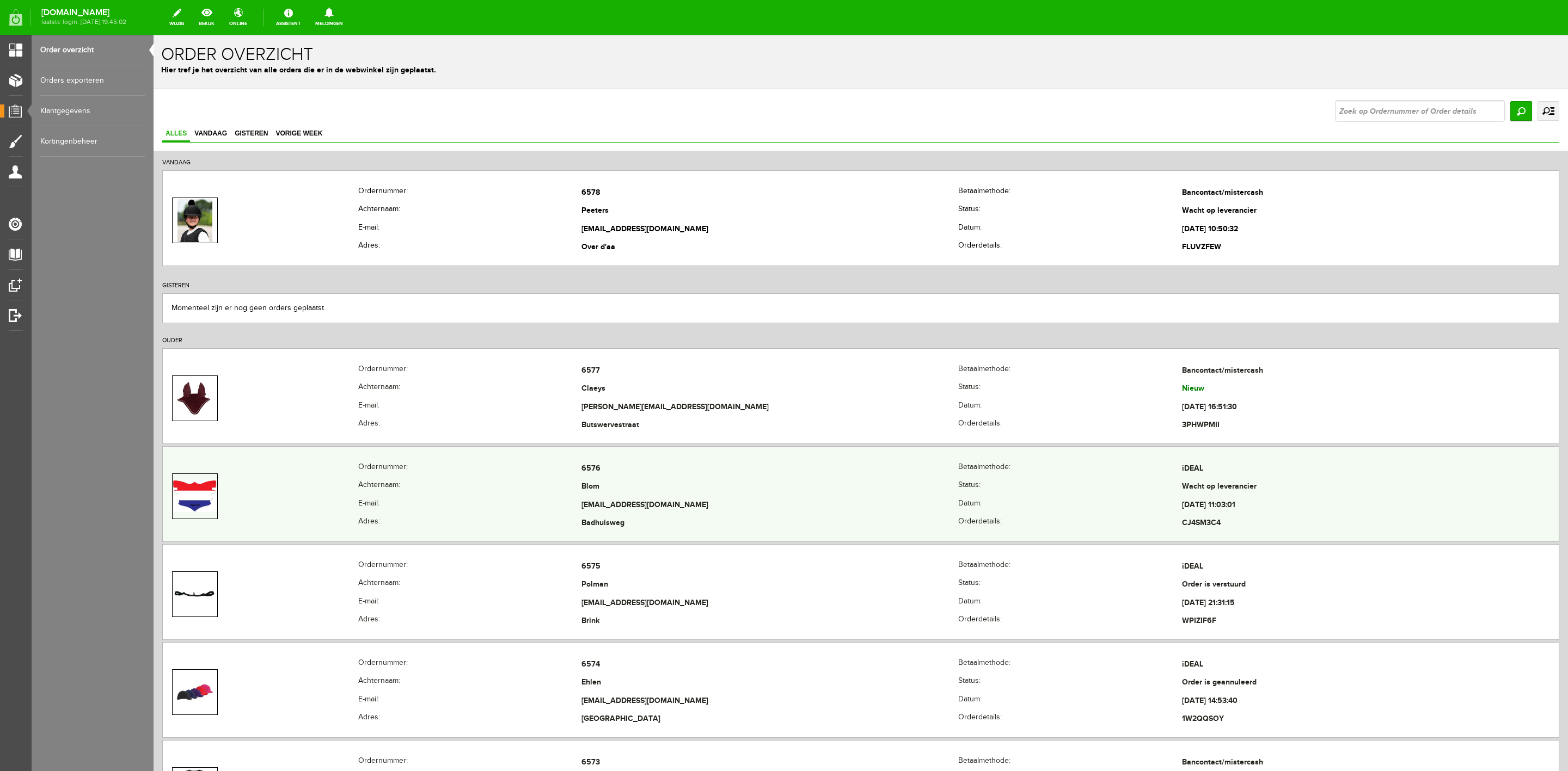
click at [276, 483] on td at bounding box center [260, 497] width 195 height 73
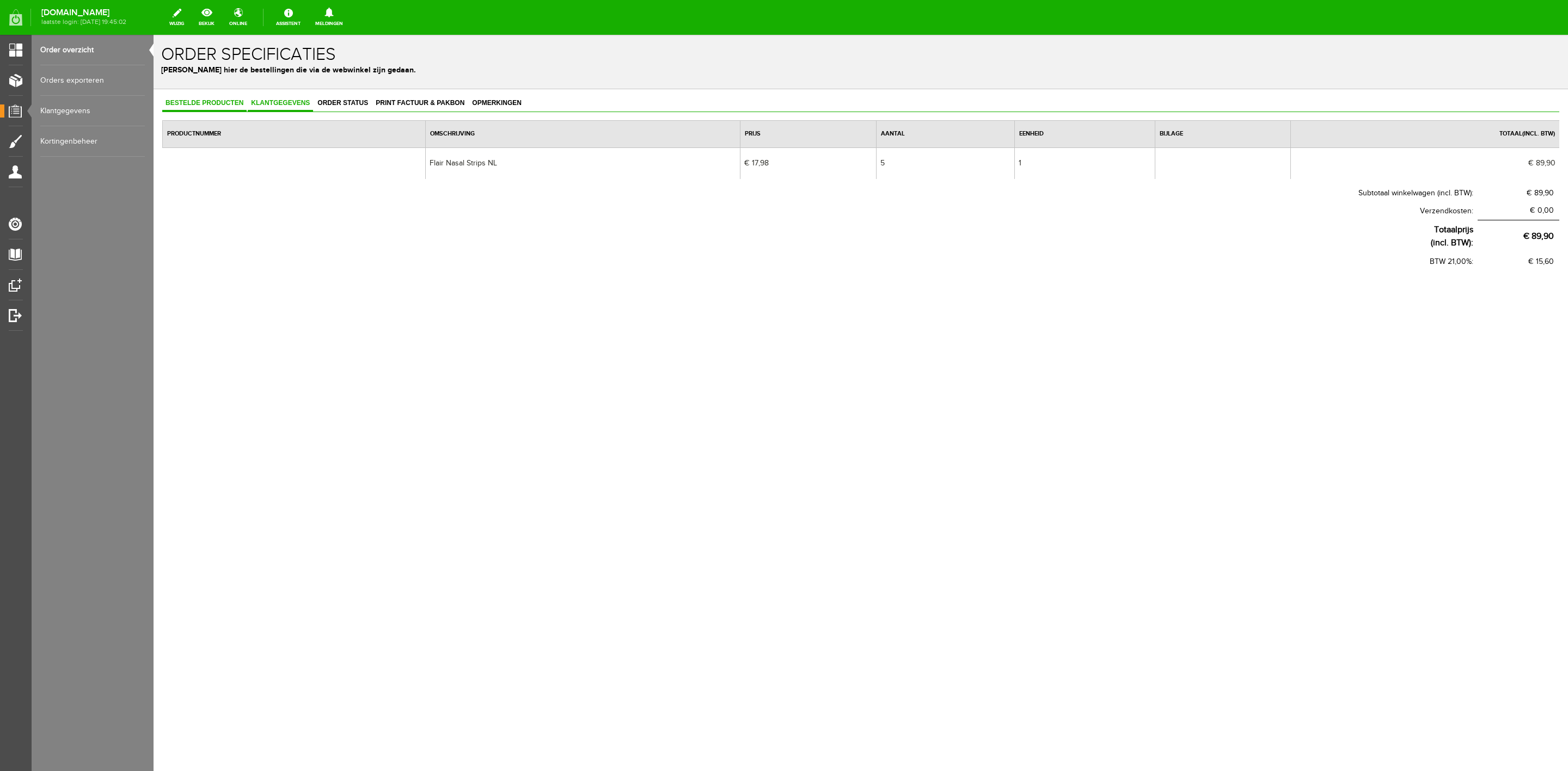
click at [252, 103] on span "Klantgegevens" at bounding box center [280, 103] width 65 height 8
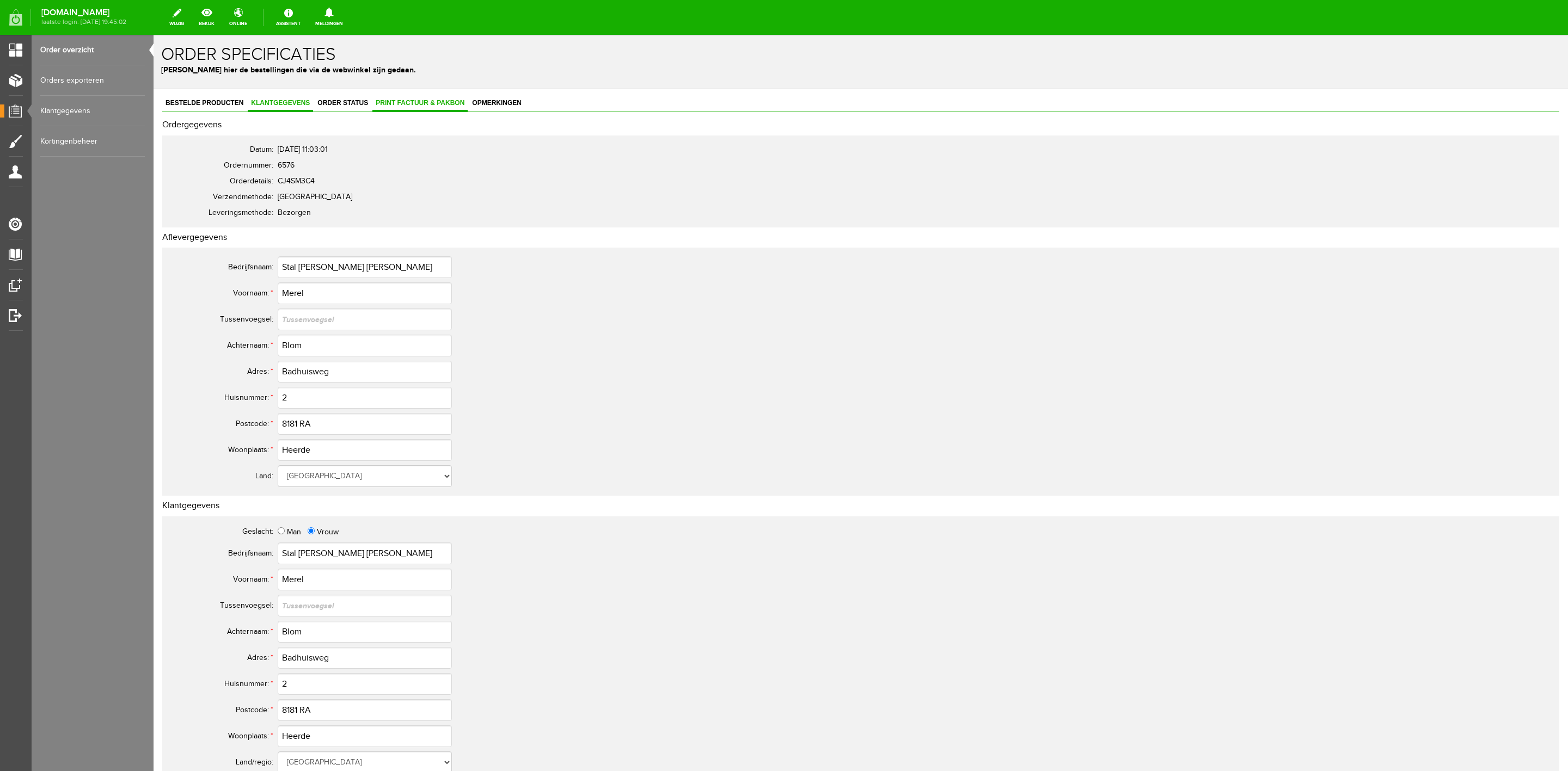
click at [436, 106] on span "Print factuur & pakbon" at bounding box center [420, 103] width 96 height 8
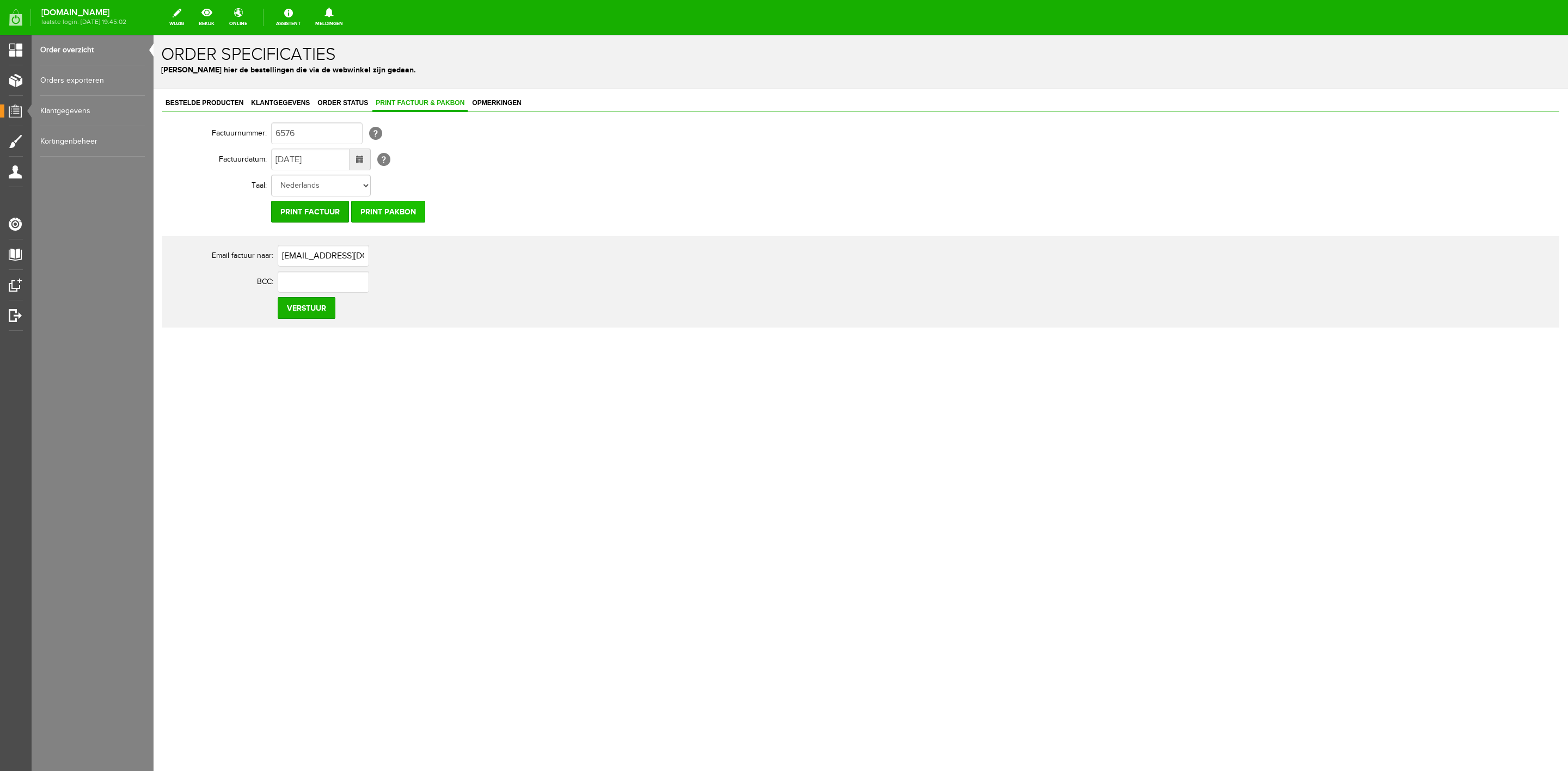
click at [404, 214] on input "Print pakbon" at bounding box center [388, 212] width 74 height 22
click at [303, 311] on input "Verstuur" at bounding box center [306, 308] width 58 height 22
click at [340, 110] on link "Order status" at bounding box center [343, 103] width 57 height 16
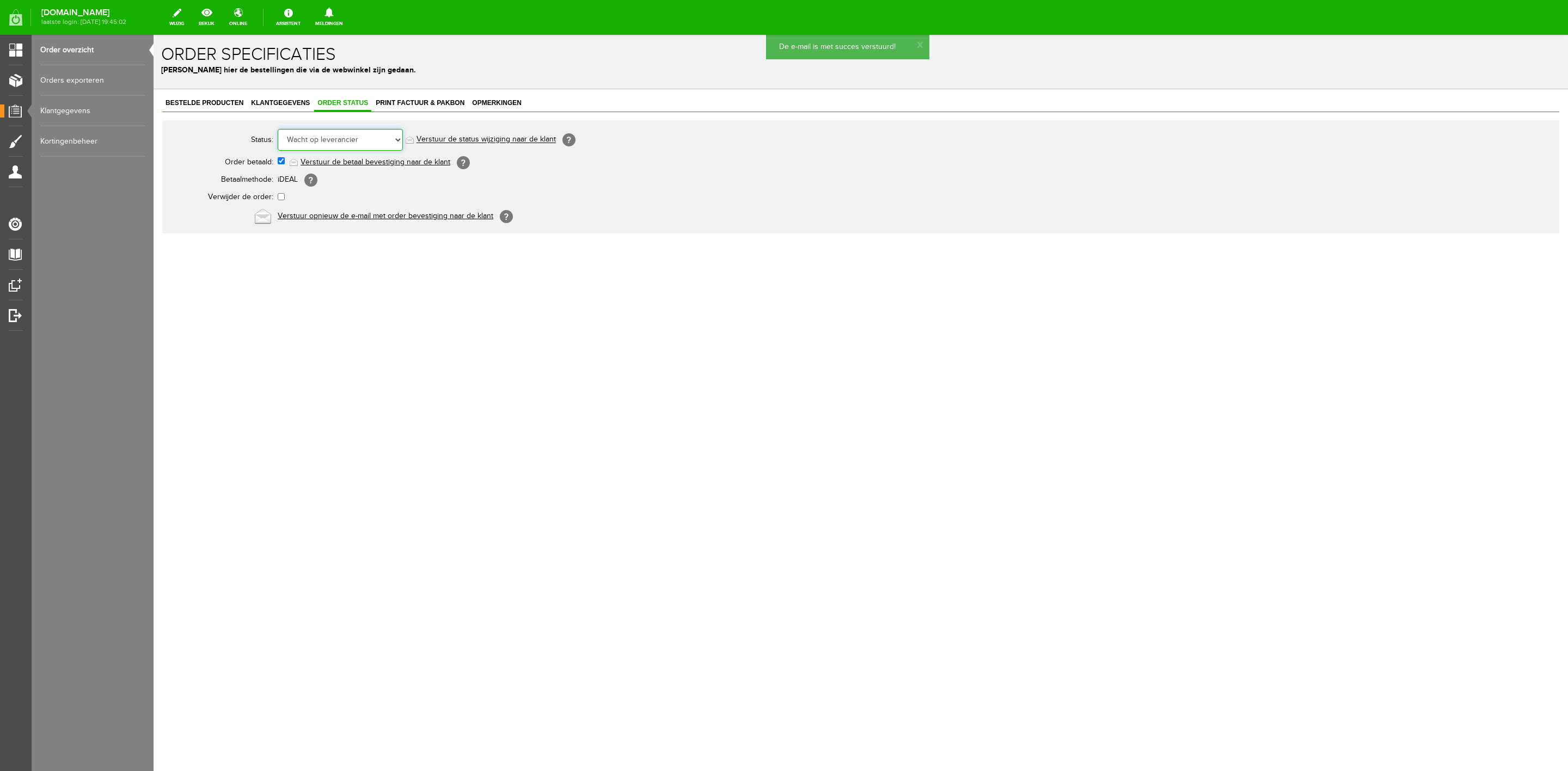
click at [348, 144] on select "Order niet afgerond Nieuw Order in behandeling Wacht op leverancier Wacht op be…" at bounding box center [340, 140] width 125 height 22
select select "5"
click at [278, 129] on select "Order niet afgerond Nieuw Order in behandeling Wacht op leverancier Wacht op be…" at bounding box center [340, 140] width 125 height 22
click at [441, 142] on link "Verstuur de status wijziging naar de klant" at bounding box center [486, 140] width 139 height 9
click at [290, 110] on link "Klantgegevens" at bounding box center [280, 103] width 65 height 16
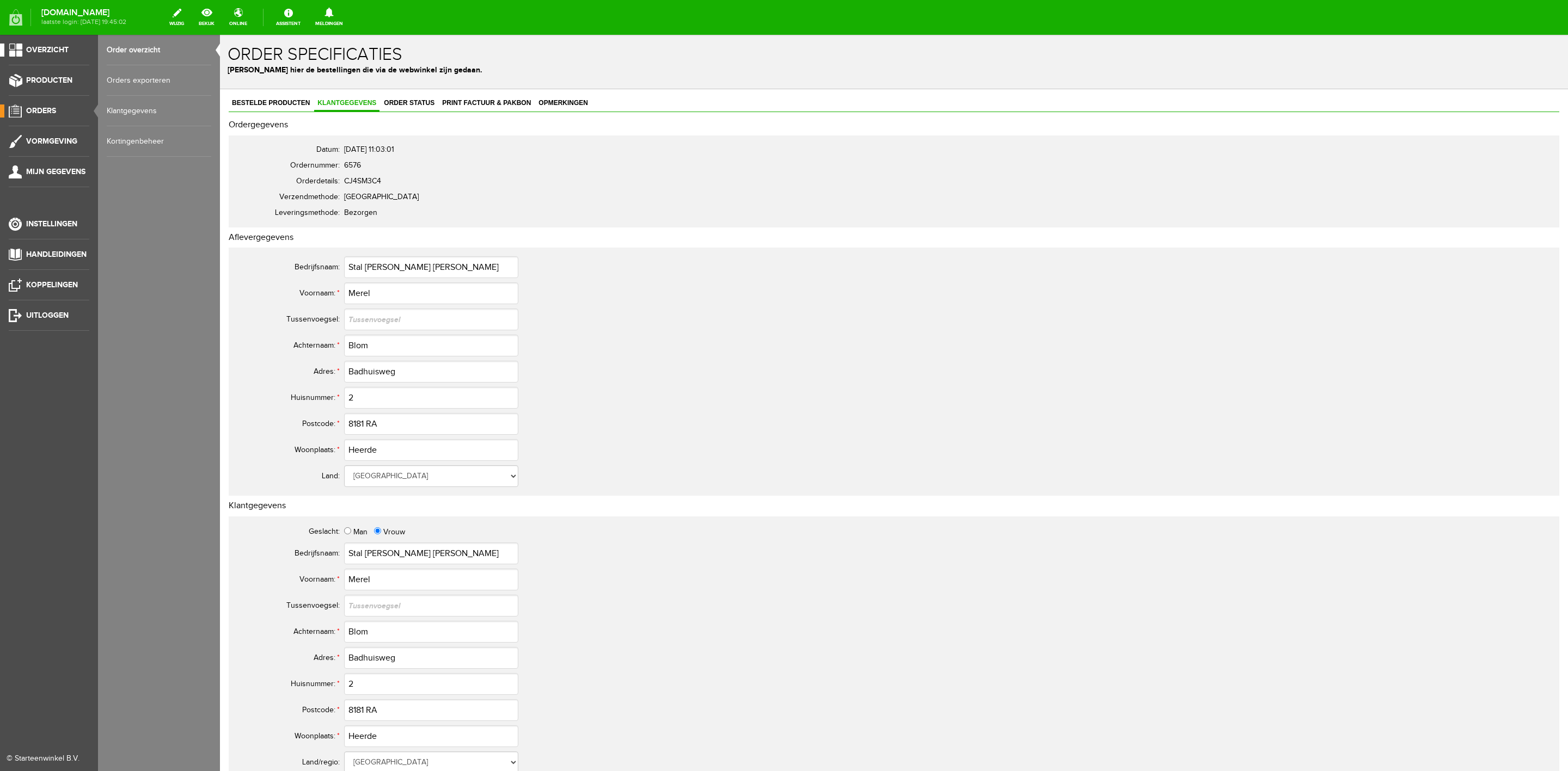
click at [59, 51] on span "Overzicht" at bounding box center [47, 49] width 43 height 9
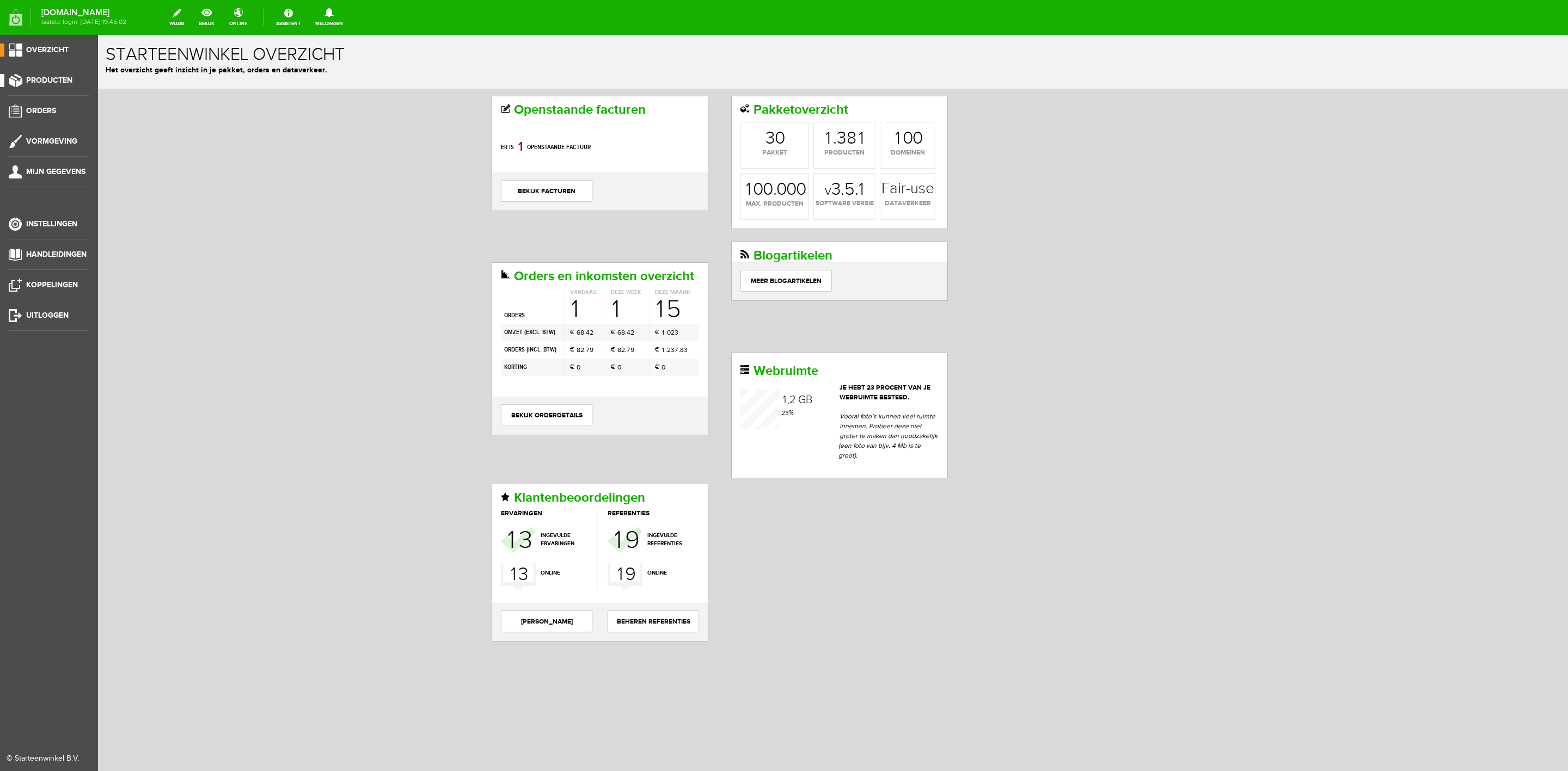
click at [54, 85] on link "Producten" at bounding box center [44, 80] width 89 height 13
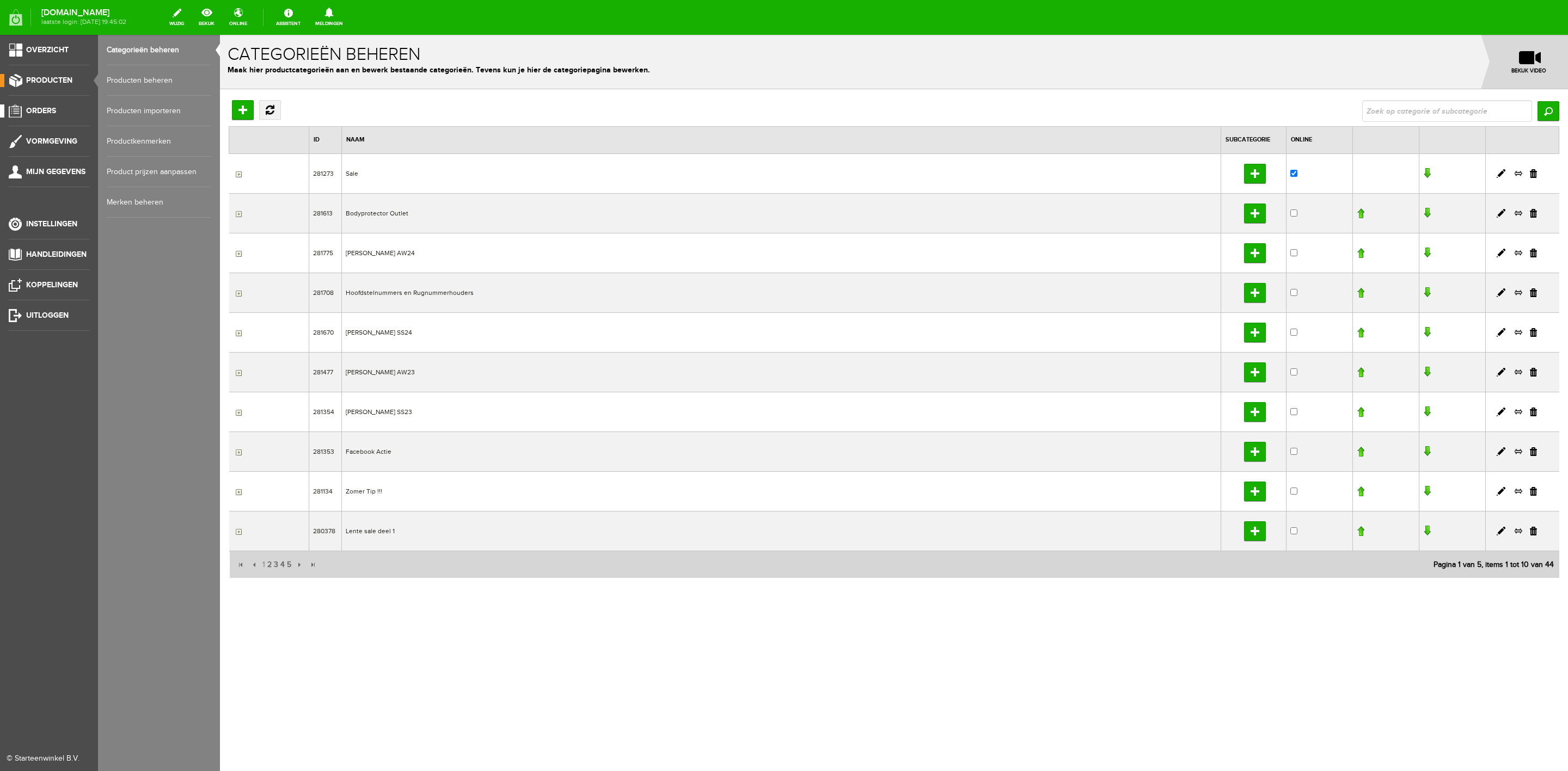
click at [46, 108] on span "Orders" at bounding box center [41, 110] width 30 height 9
